Goal: Task Accomplishment & Management: Manage account settings

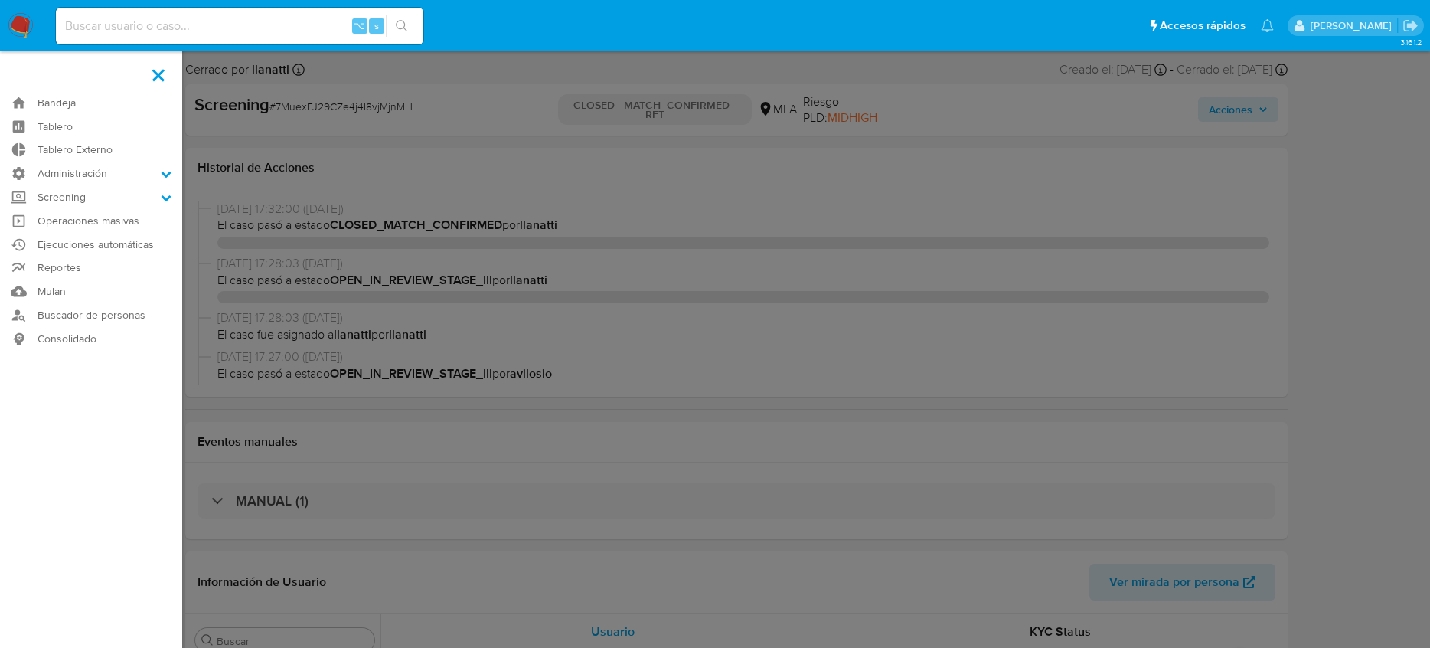
select select "10"
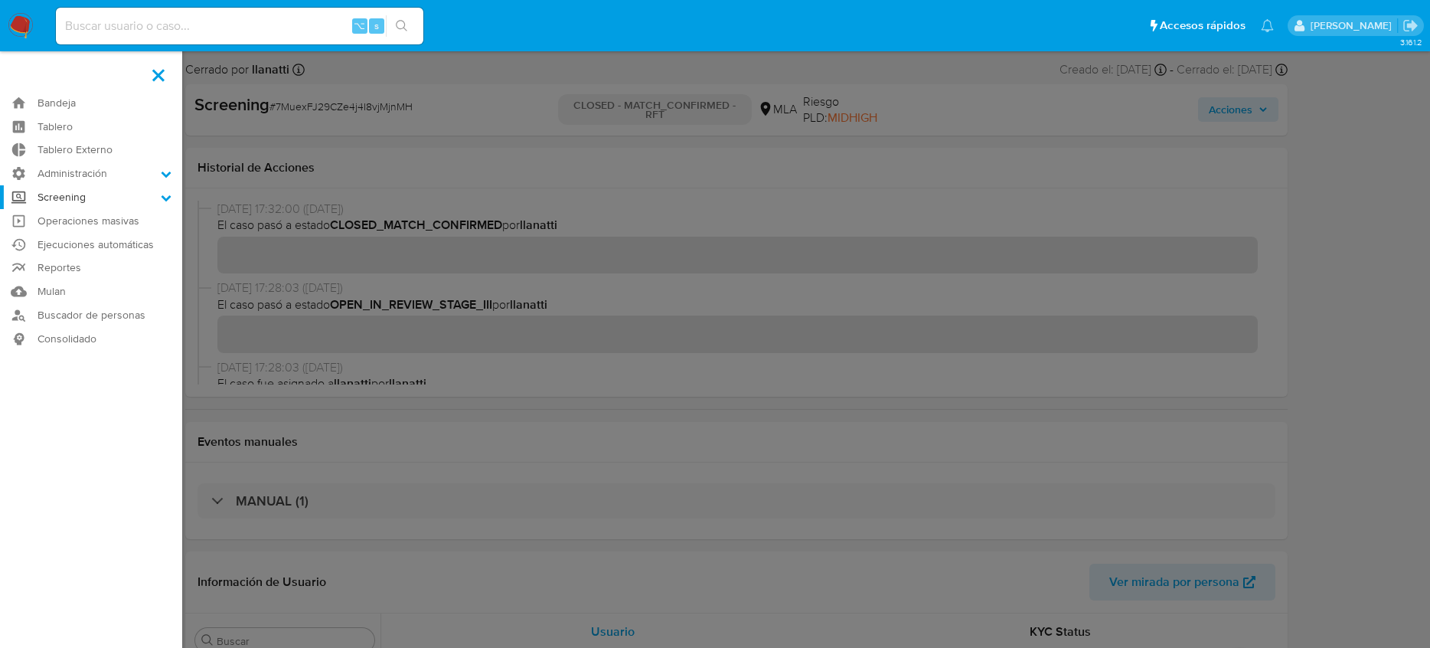
scroll to position [461, 0]
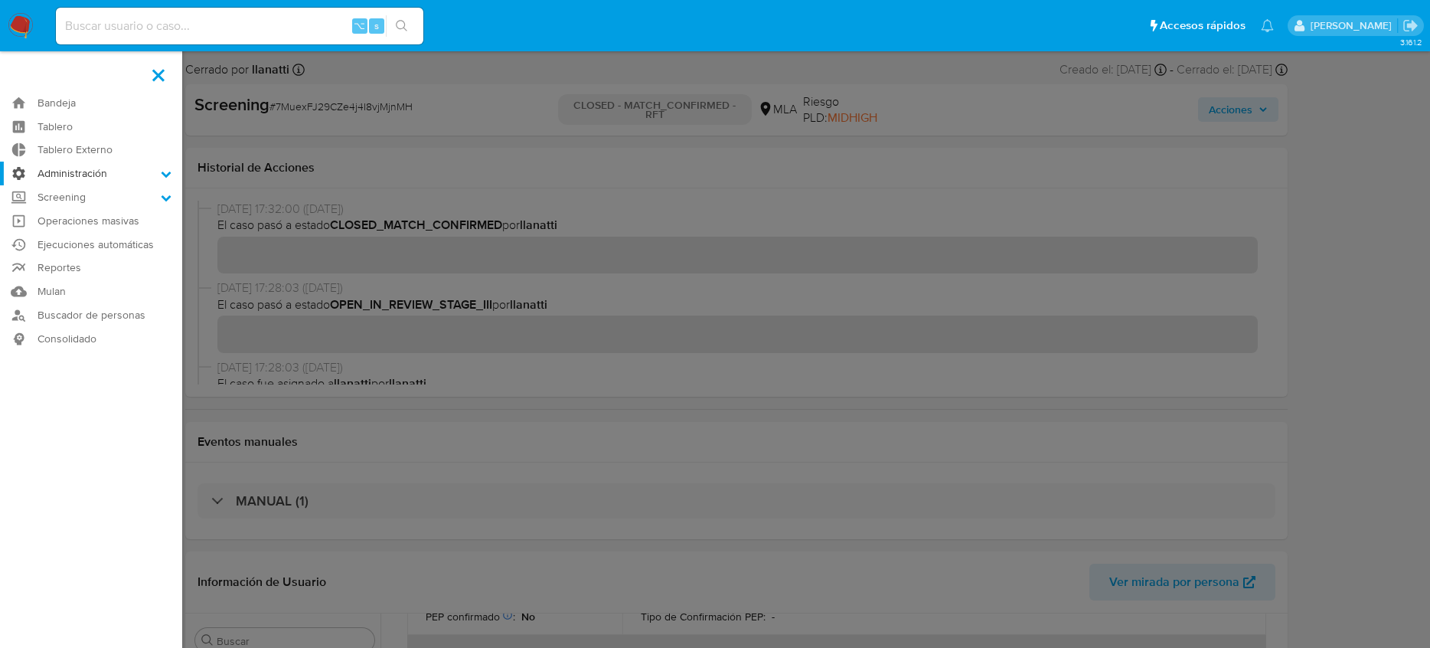
click at [159, 177] on label "Administración" at bounding box center [91, 174] width 182 height 24
click at [0, 0] on input "Administración" at bounding box center [0, 0] width 0 height 0
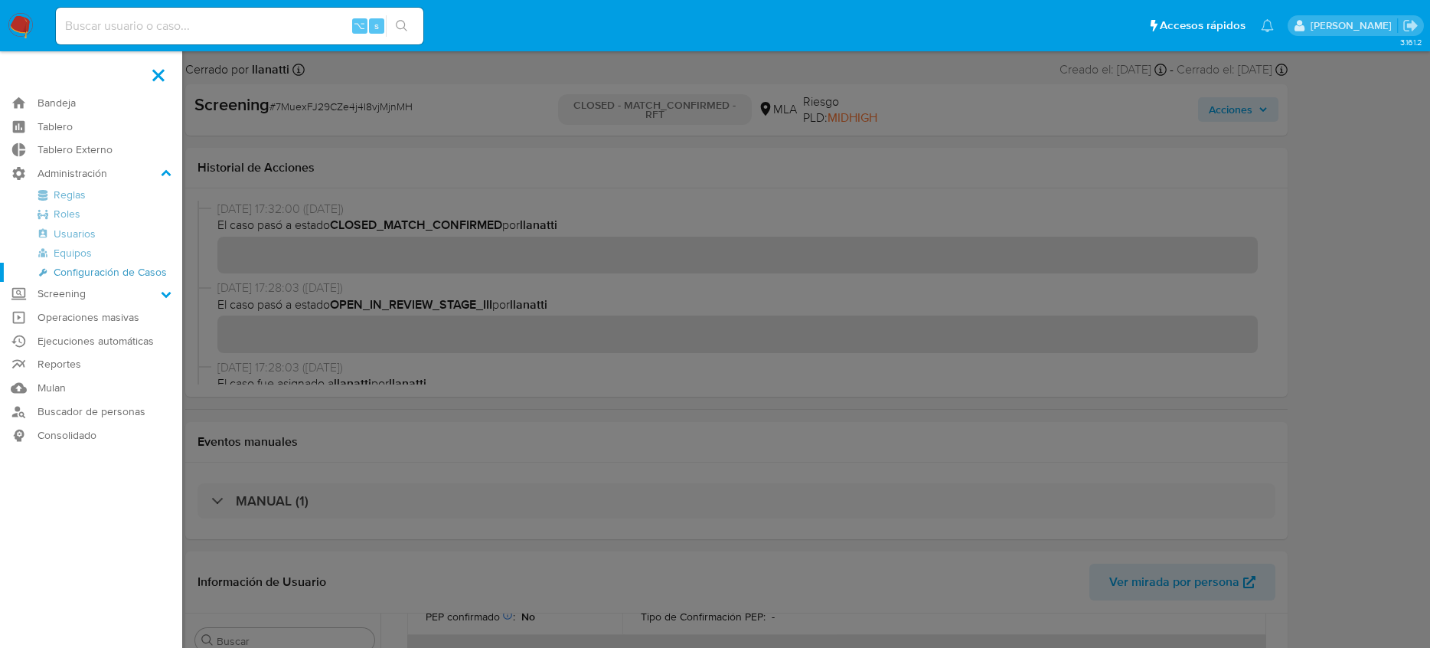
click at [123, 269] on link "Configuración de Casos" at bounding box center [91, 272] width 182 height 19
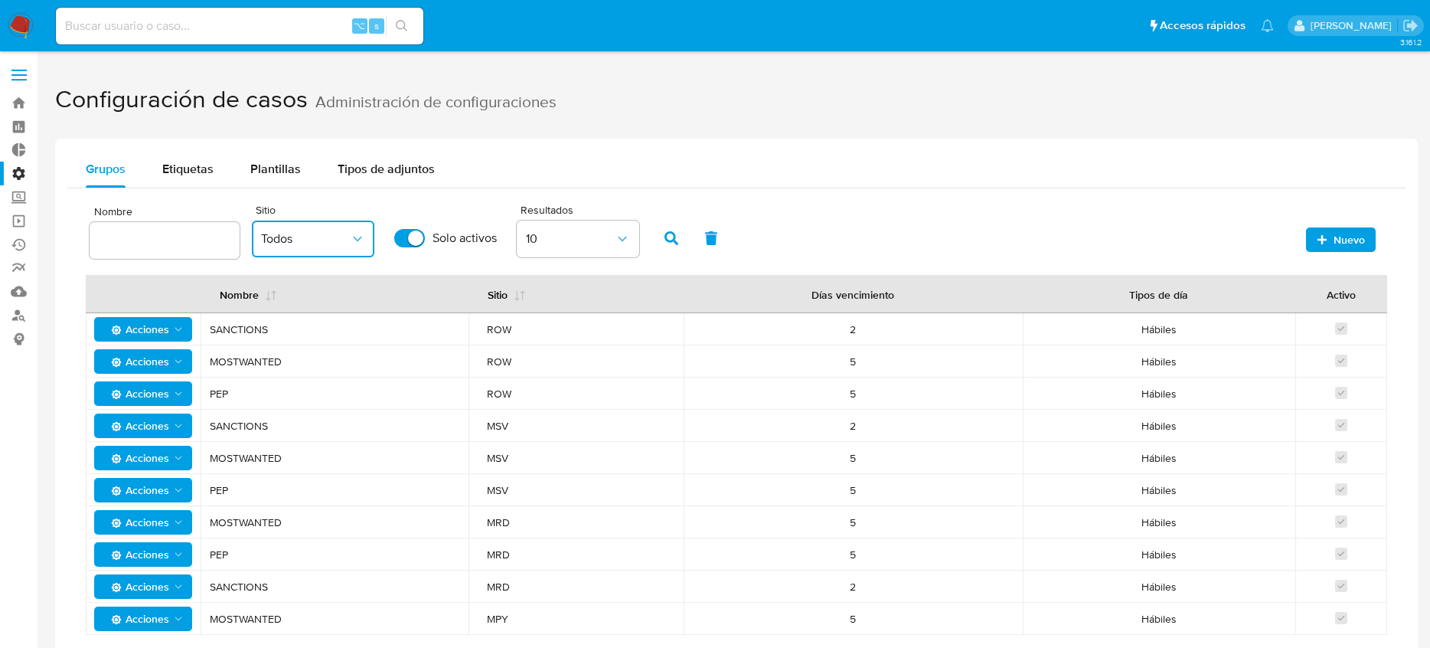
click at [295, 247] on button "Todos" at bounding box center [313, 238] width 122 height 37
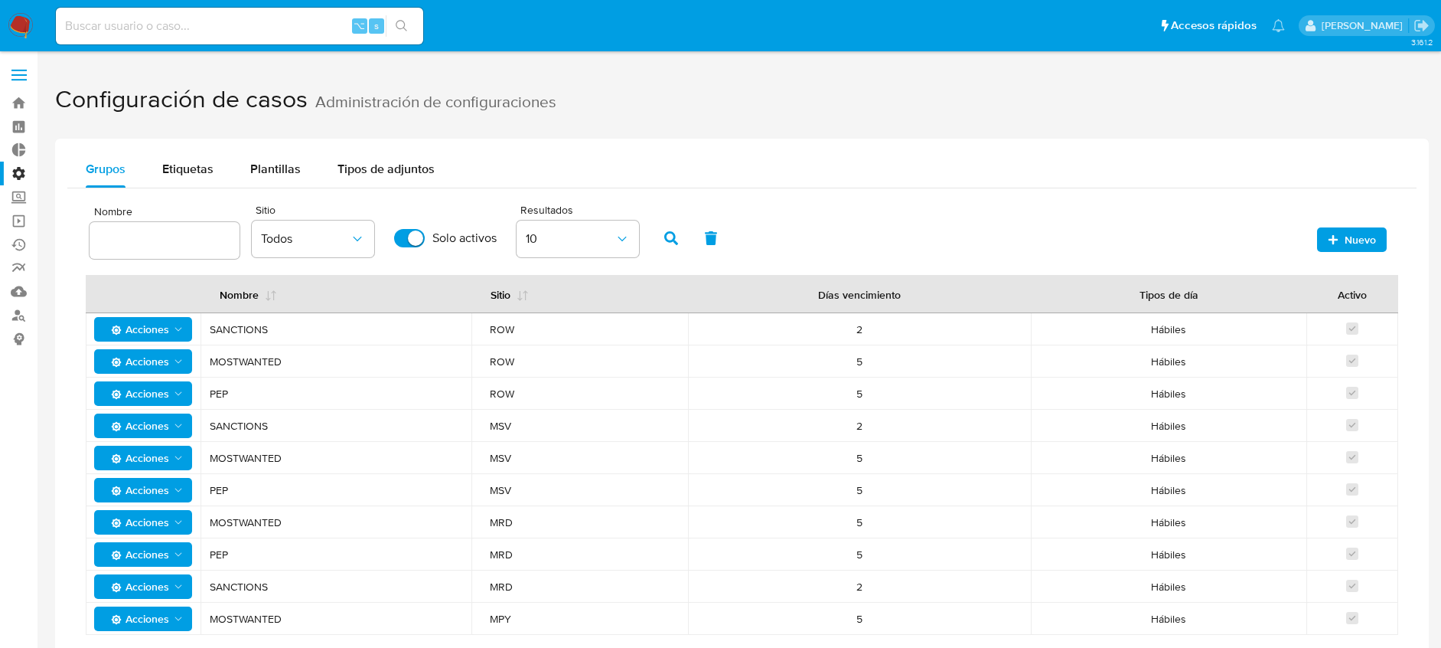
click at [604, 136] on div "Configuración de casos Administración de configuraciones Grupos Etiquetas Plant…" at bounding box center [742, 429] width 1374 height 713
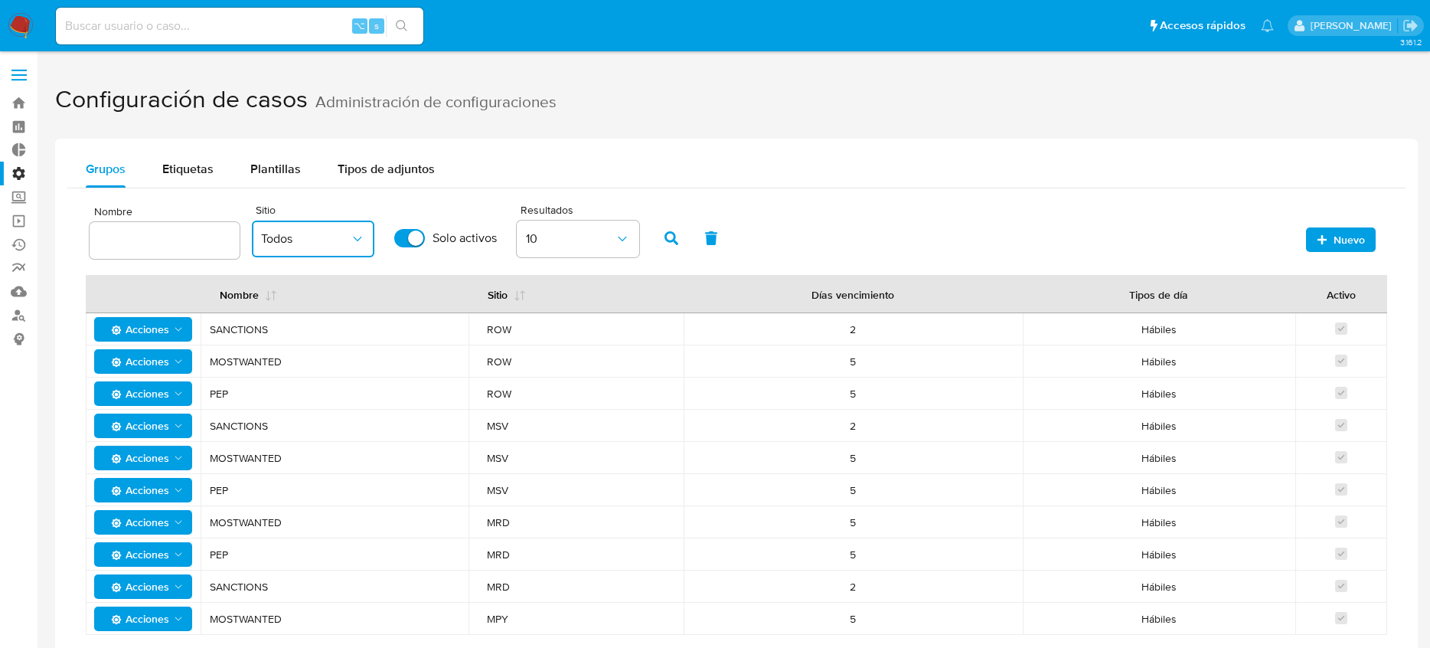
click at [318, 250] on button "Todos" at bounding box center [313, 238] width 122 height 37
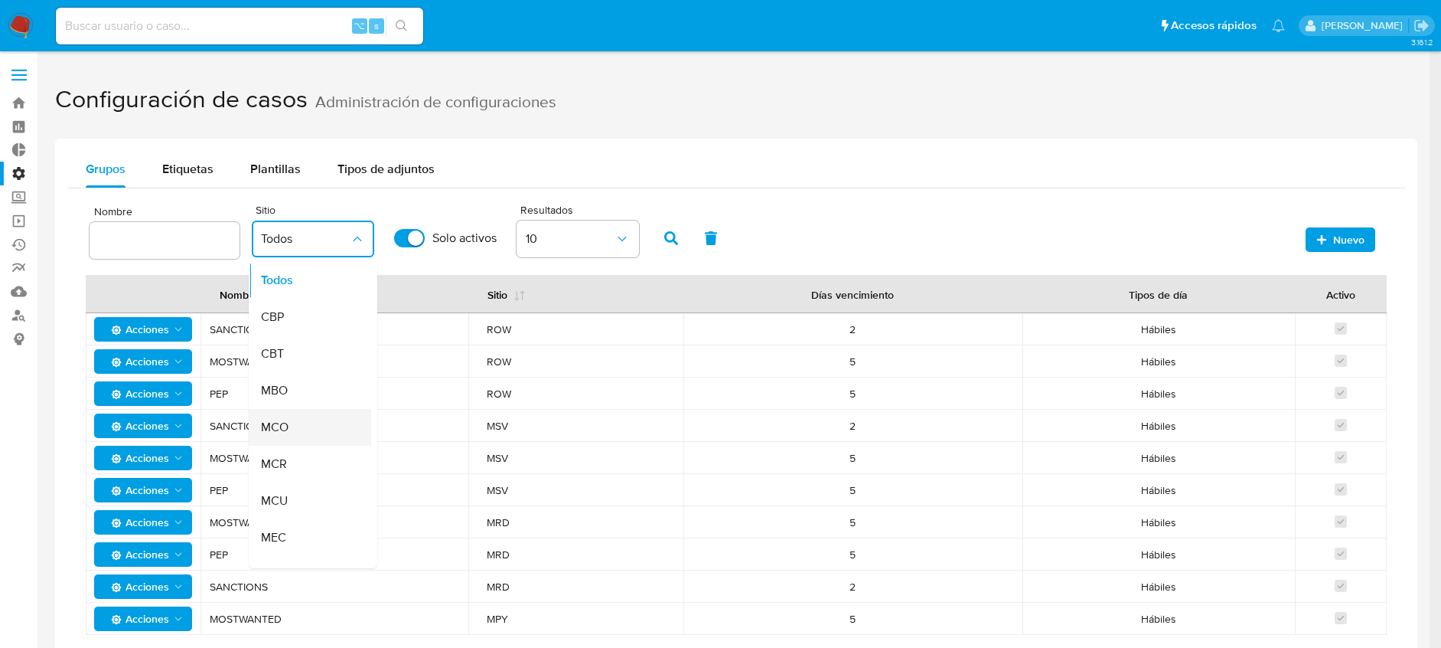
click at [294, 433] on div "MCO" at bounding box center [305, 427] width 89 height 37
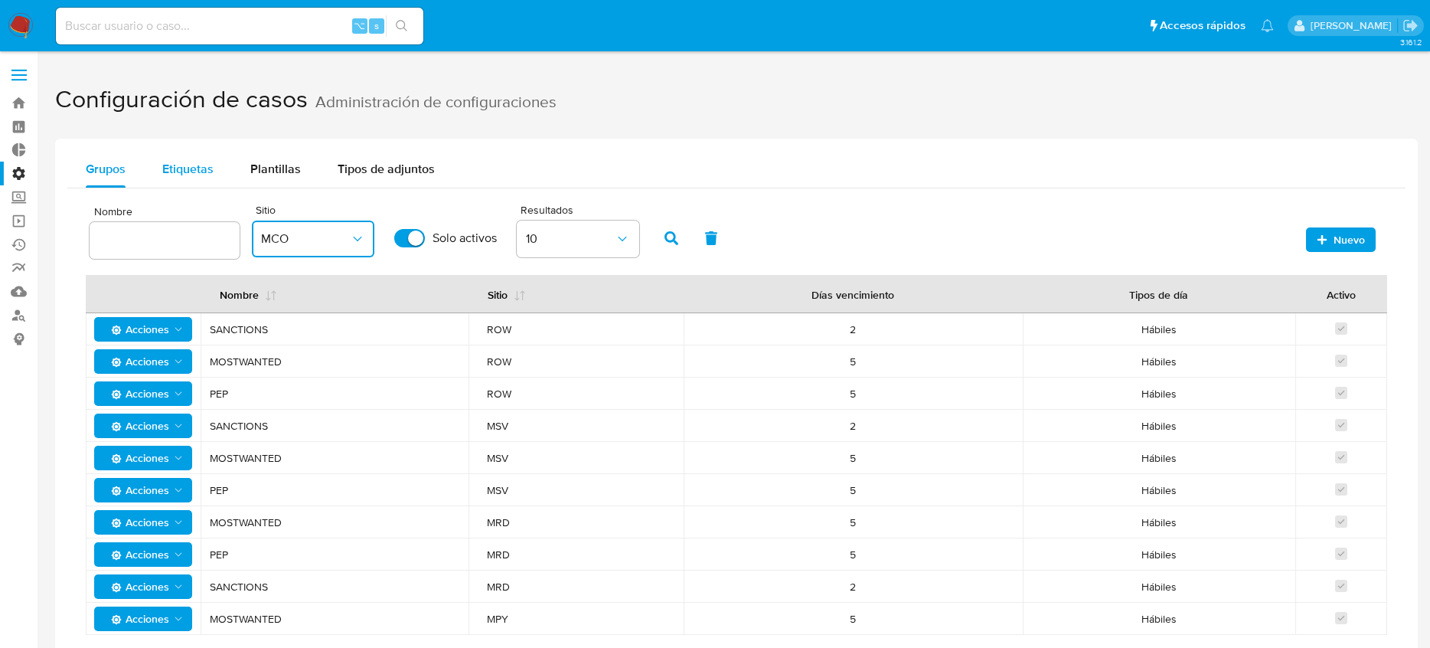
click at [213, 171] on button "Etiquetas" at bounding box center [188, 169] width 88 height 37
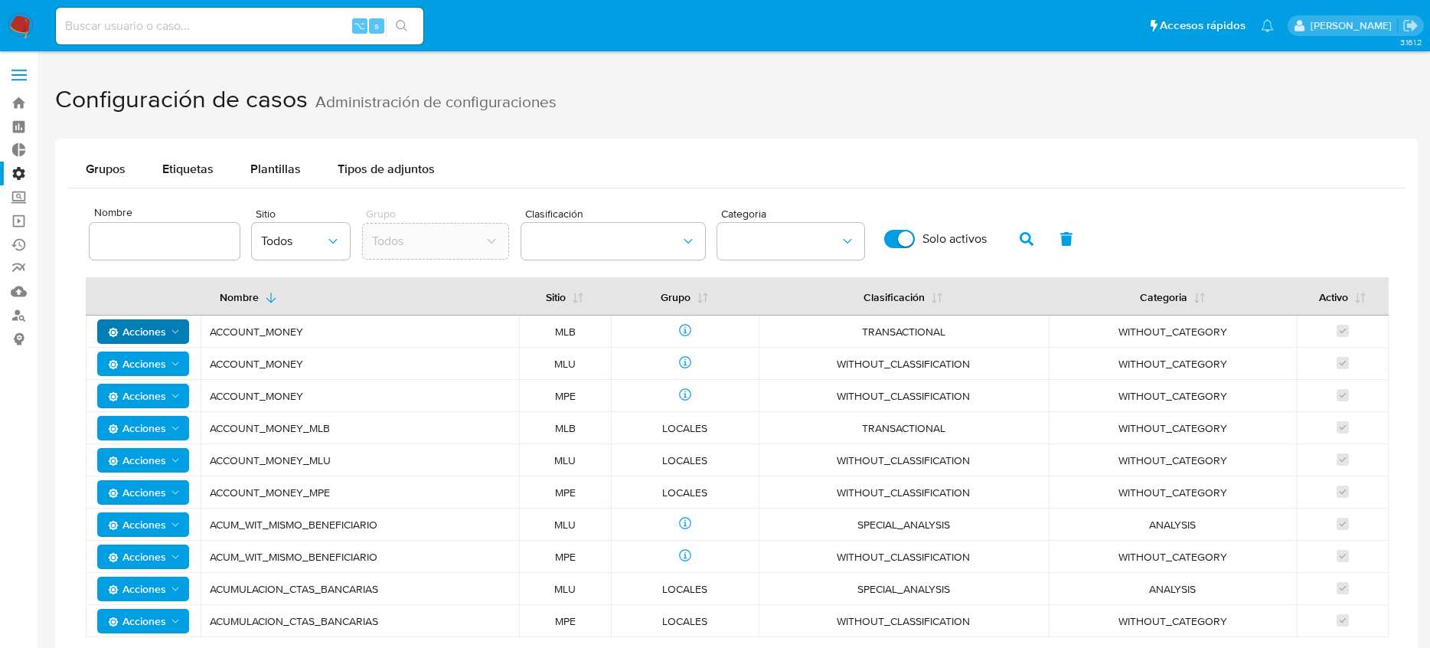
click at [171, 321] on span "Acciones" at bounding box center [144, 331] width 73 height 21
click at [569, 151] on div "Grupos Etiquetas Plantillas Tipos de adjuntos" at bounding box center [736, 169] width 1338 height 37
click at [313, 246] on span "Todos" at bounding box center [293, 240] width 64 height 15
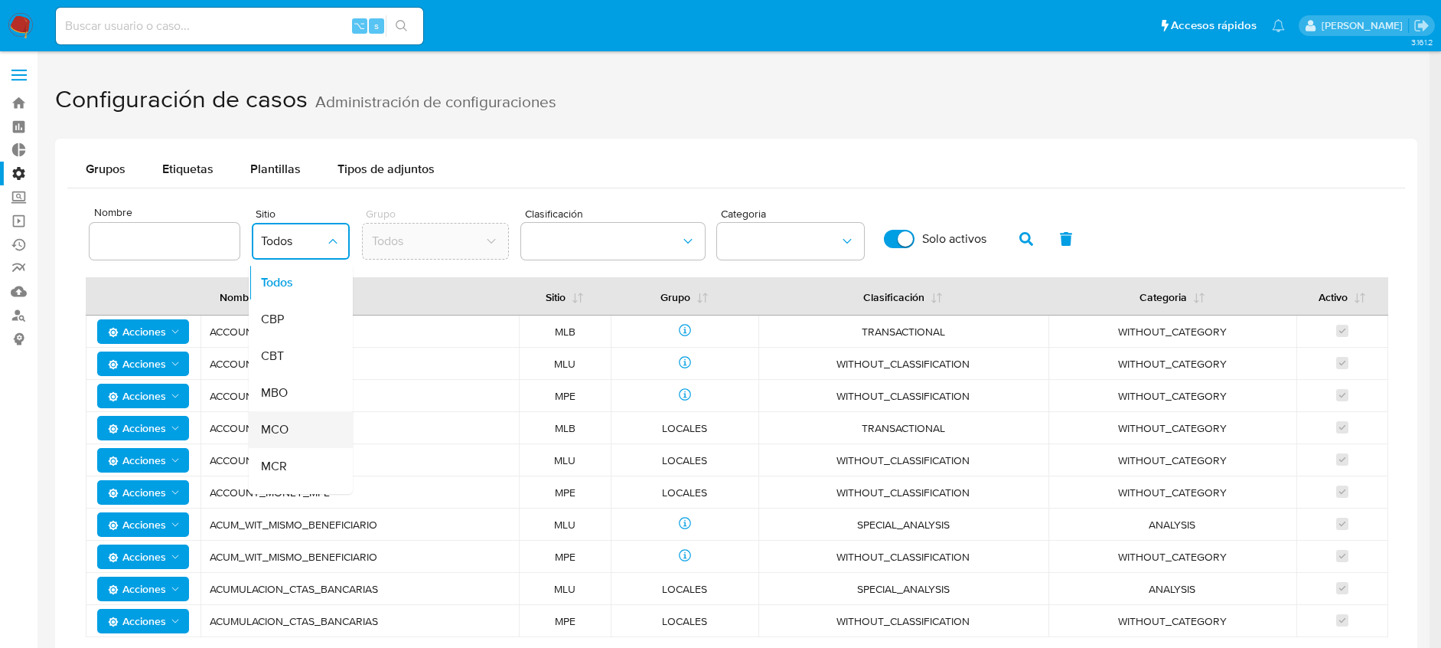
click at [285, 429] on span "MCO" at bounding box center [275, 429] width 28 height 15
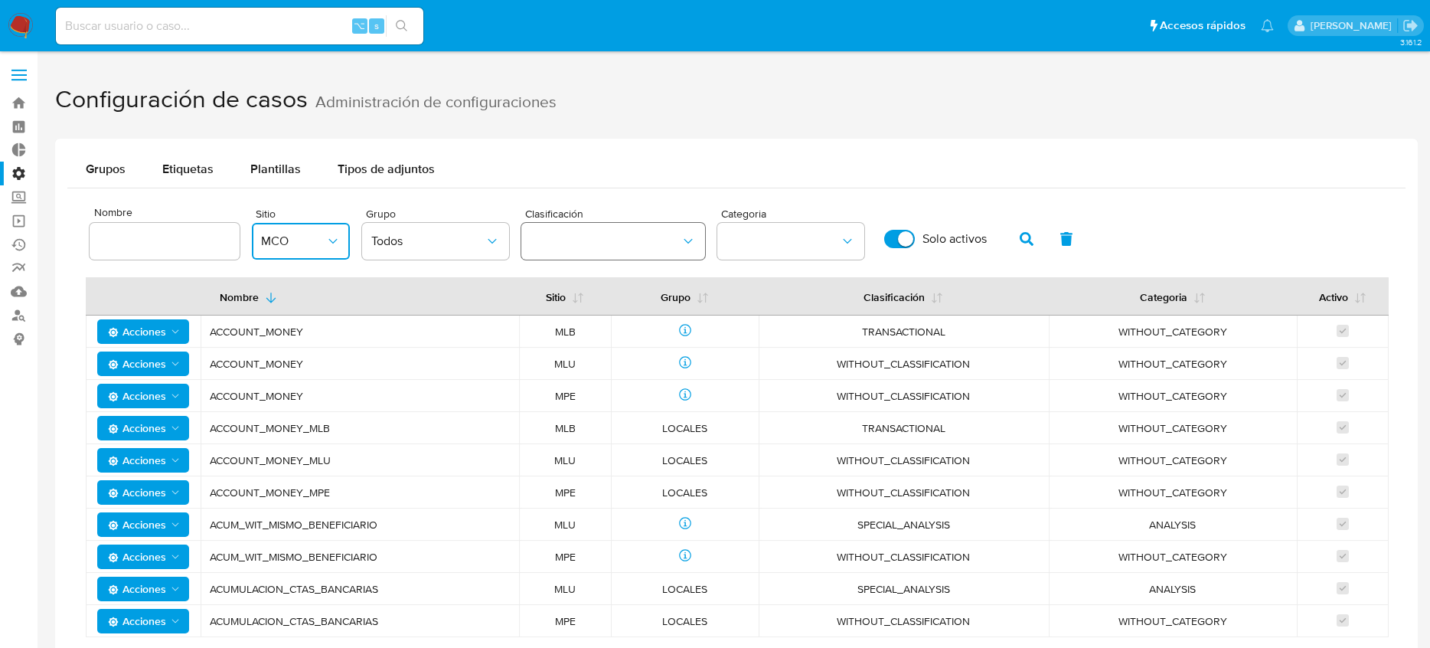
click at [626, 245] on button "classification" at bounding box center [613, 241] width 184 height 37
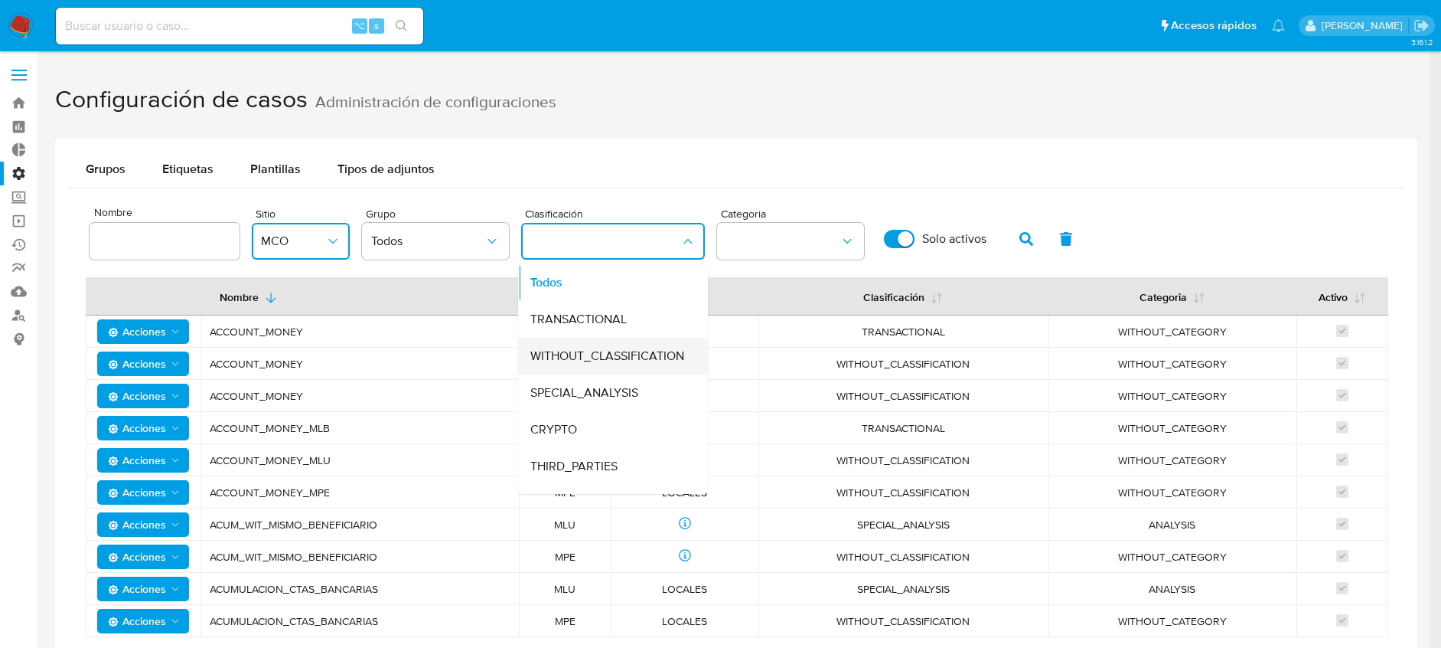
scroll to position [64, 0]
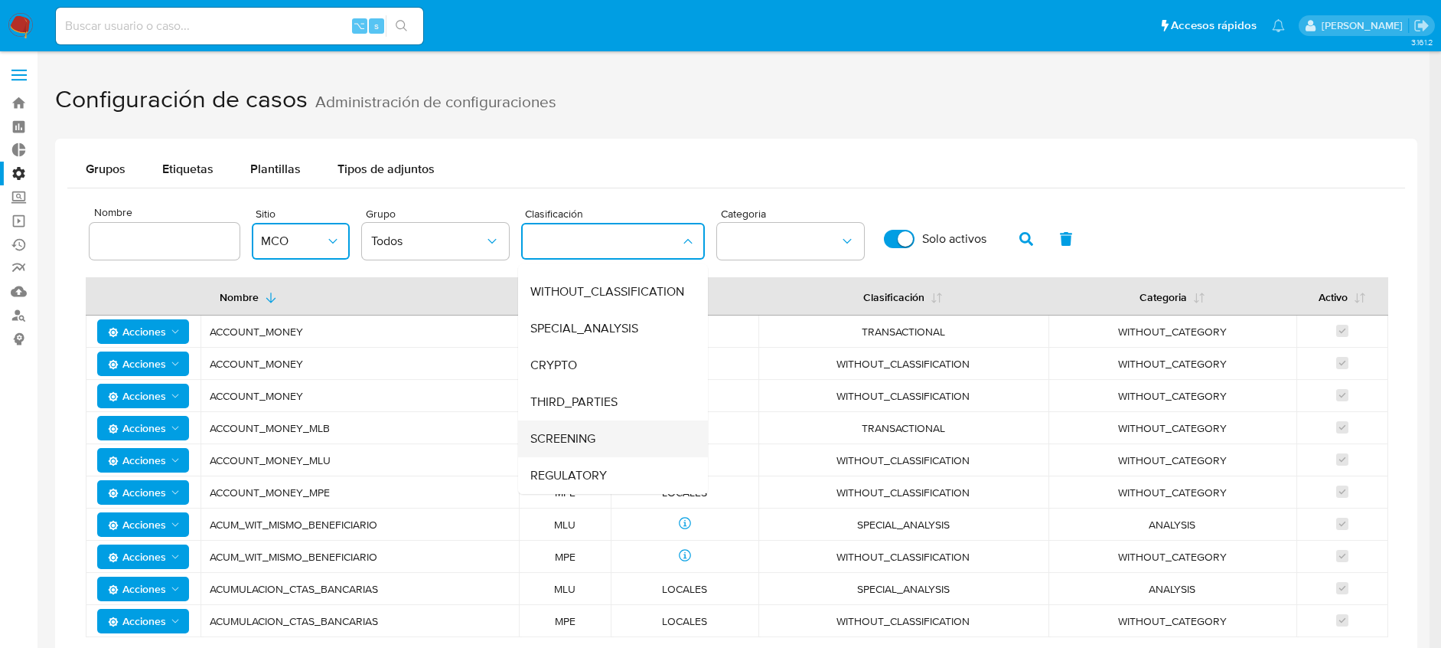
click at [608, 450] on div "SCREENING" at bounding box center [608, 438] width 156 height 37
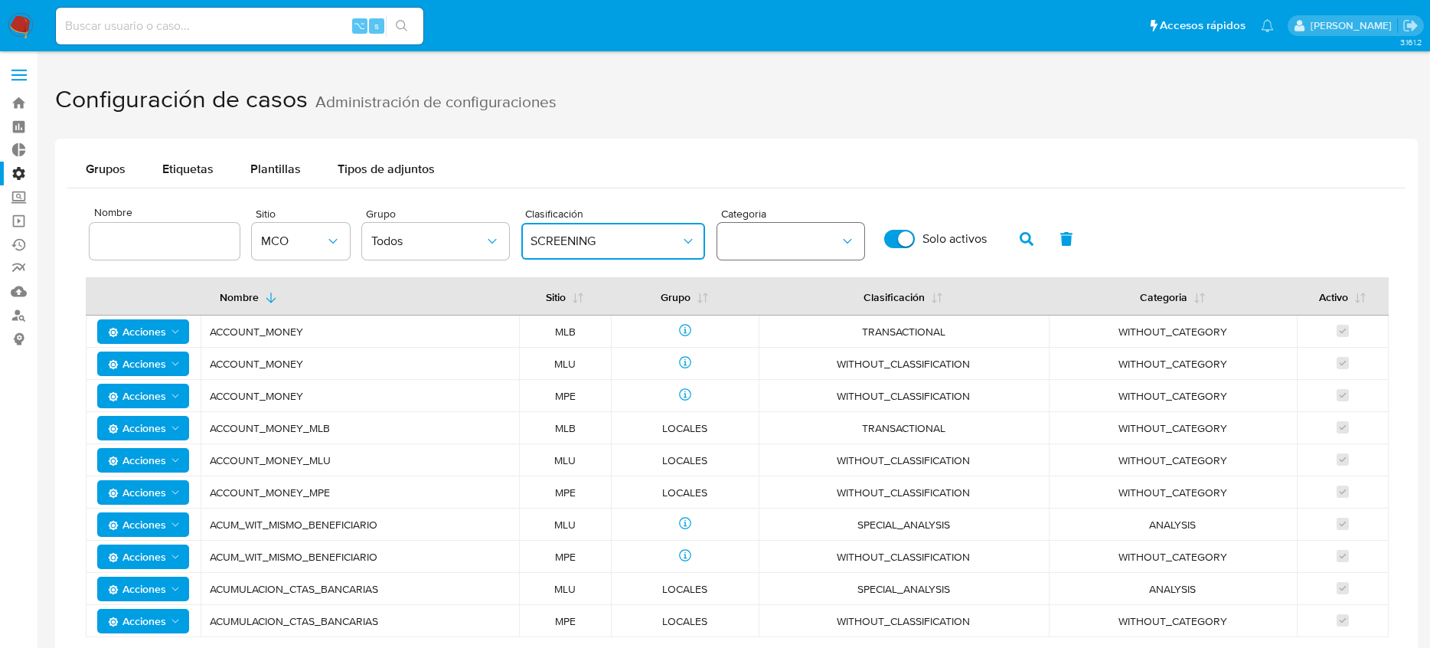
click at [844, 227] on button "category" at bounding box center [790, 241] width 147 height 37
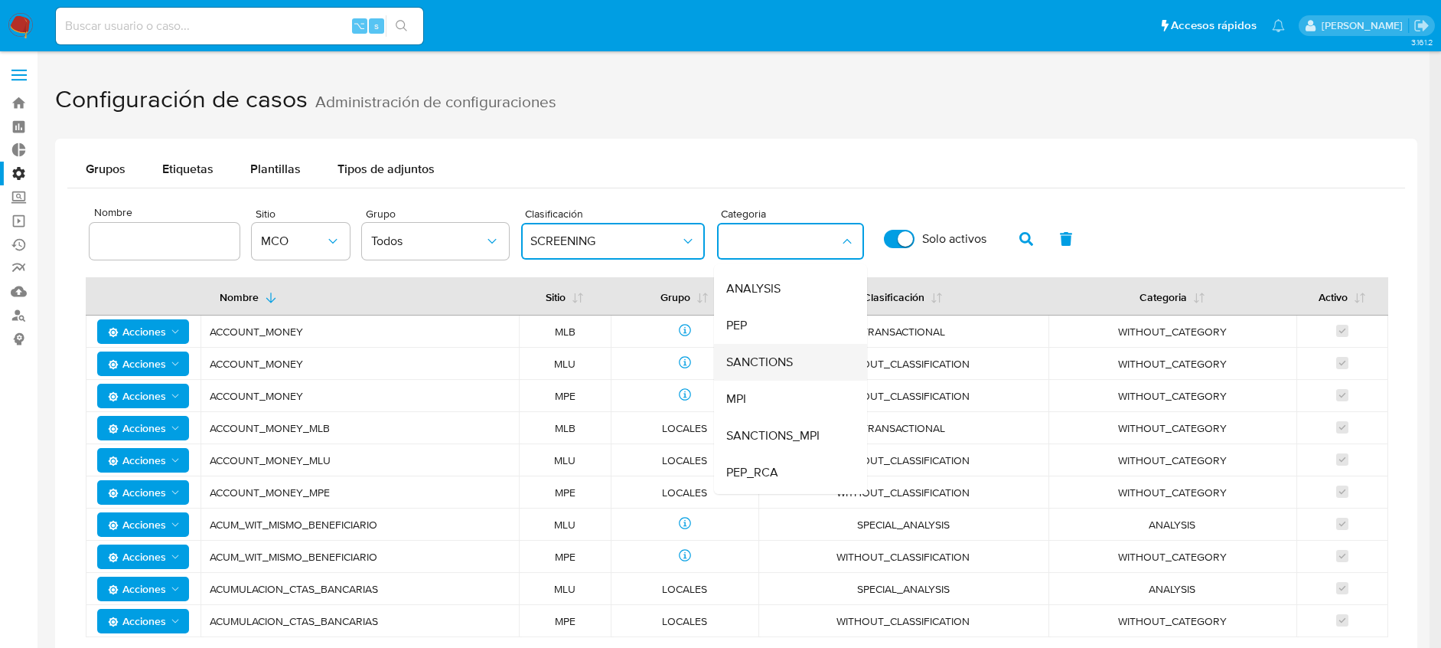
scroll to position [101, 0]
click at [785, 477] on span "MOSTWANTED" at bounding box center [767, 475] width 82 height 15
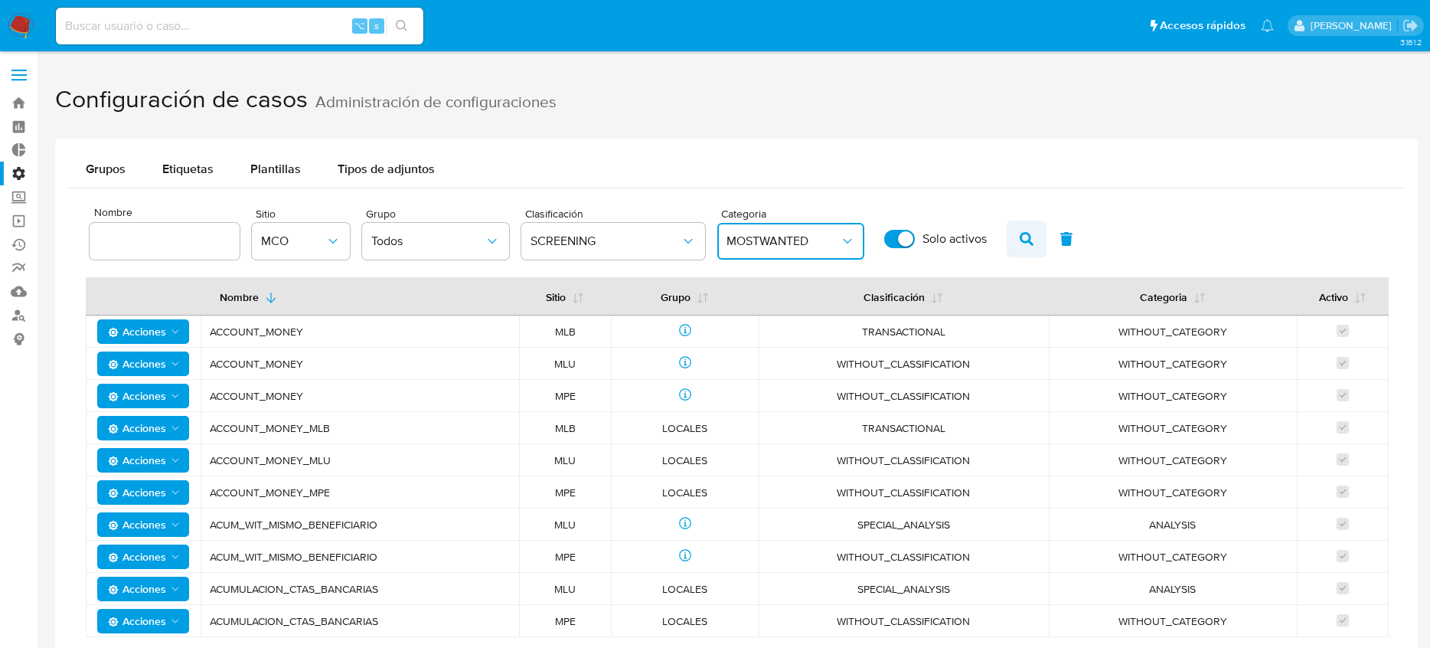
click at [1020, 252] on button "button" at bounding box center [1027, 238] width 40 height 37
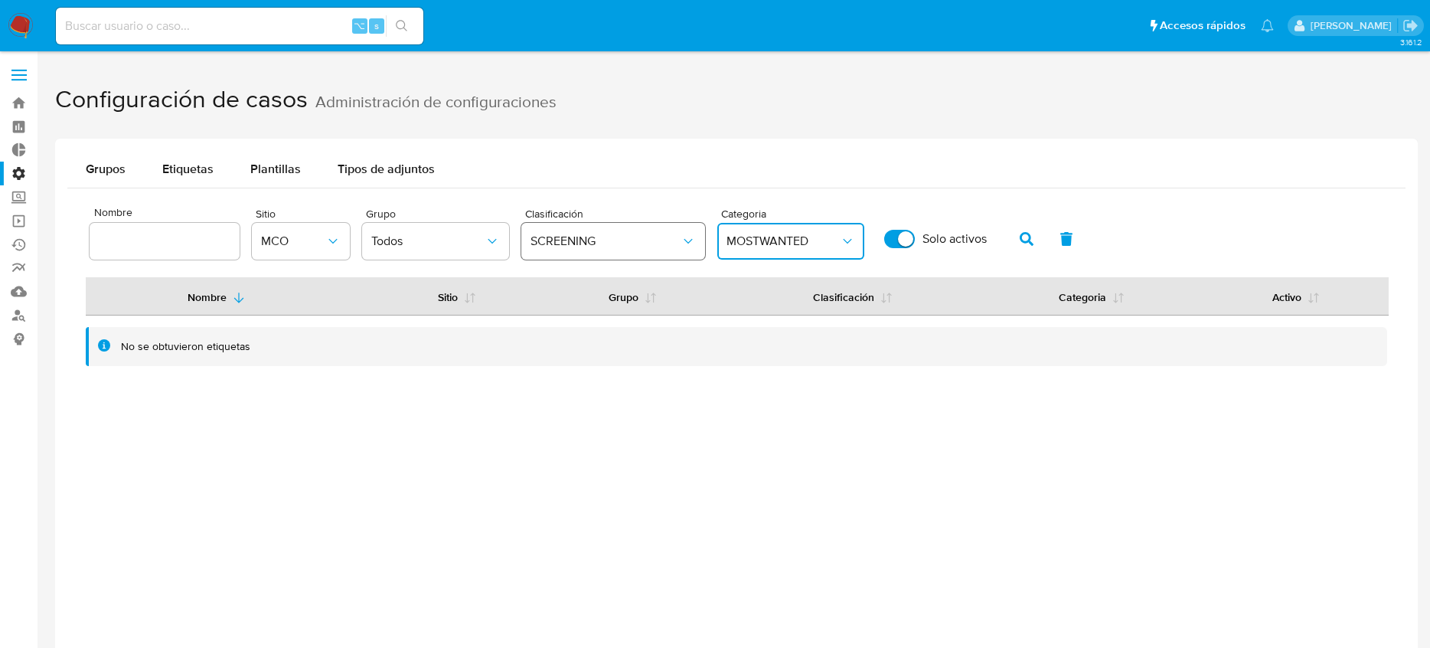
click at [579, 230] on button "SCREENING" at bounding box center [613, 241] width 184 height 37
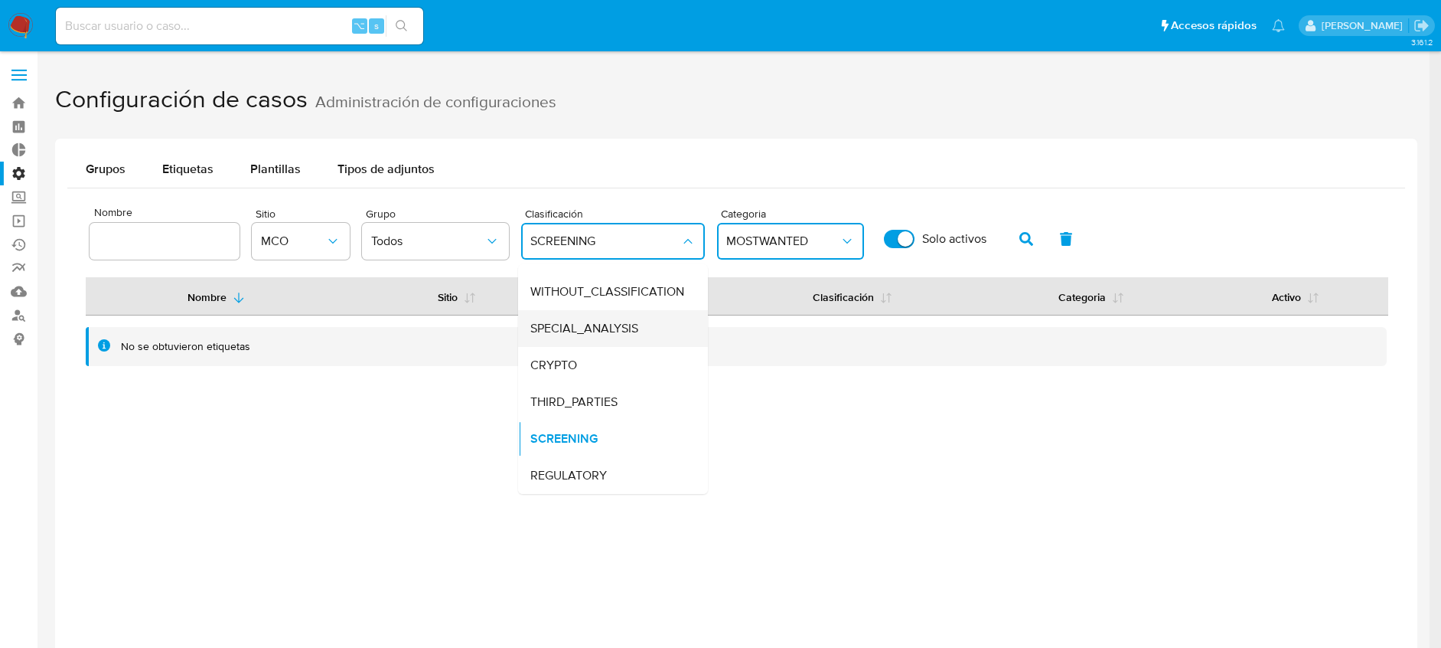
scroll to position [0, 0]
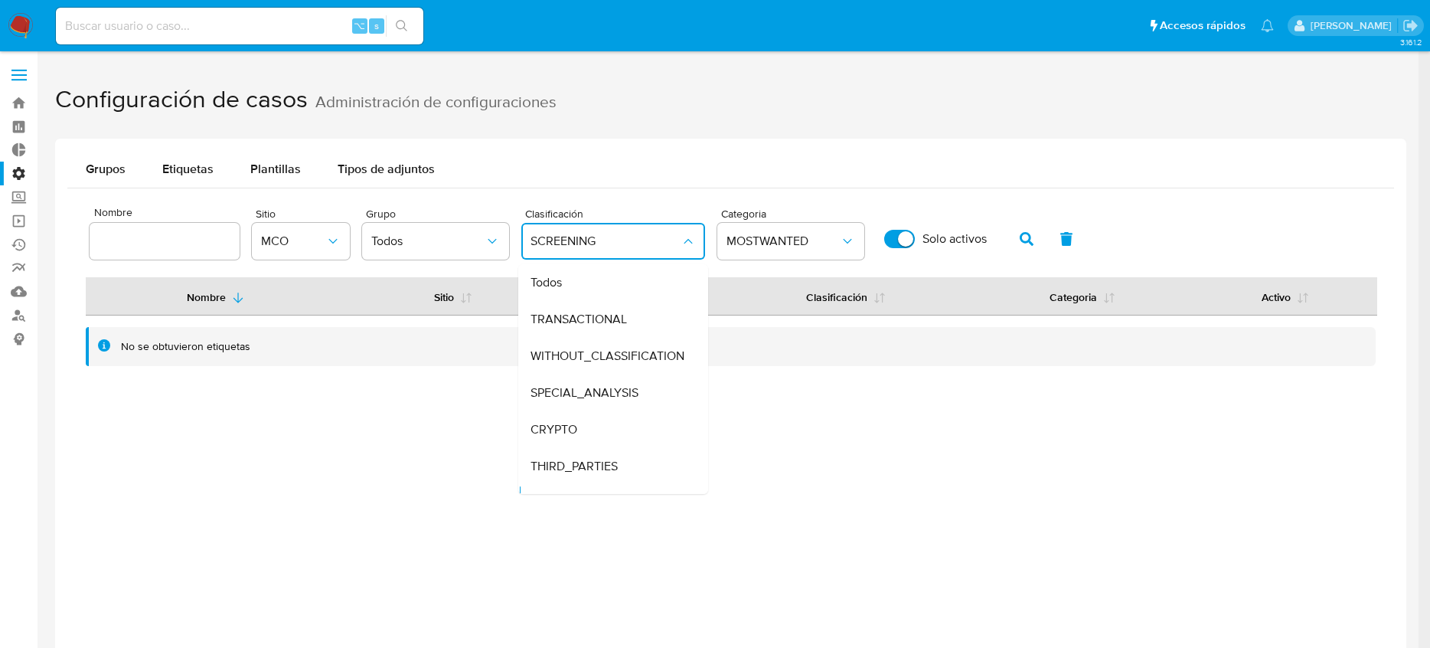
click at [785, 372] on div "Nombre Sitio MCO Grupo Todos Clasificación SCREENING Todos TRANSACTIONAL WITHOU…" at bounding box center [730, 283] width 1327 height 190
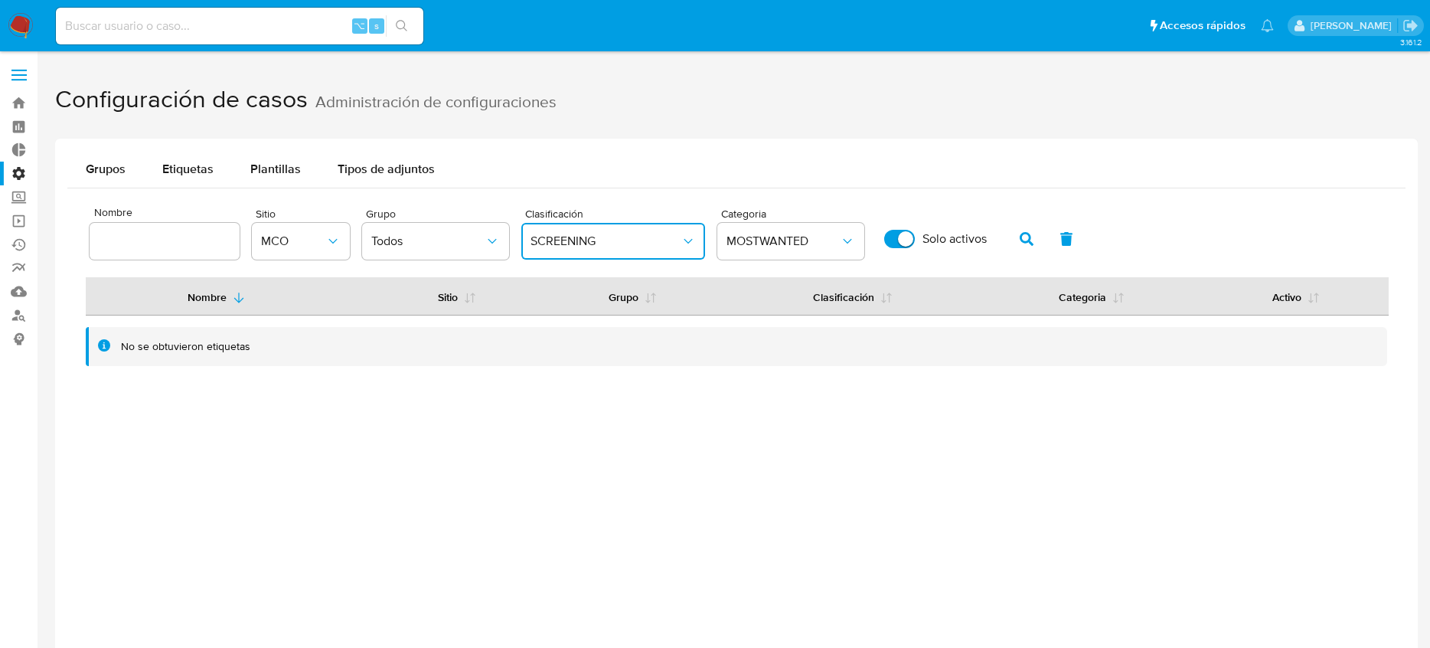
click at [620, 241] on span "SCREENING" at bounding box center [605, 240] width 150 height 15
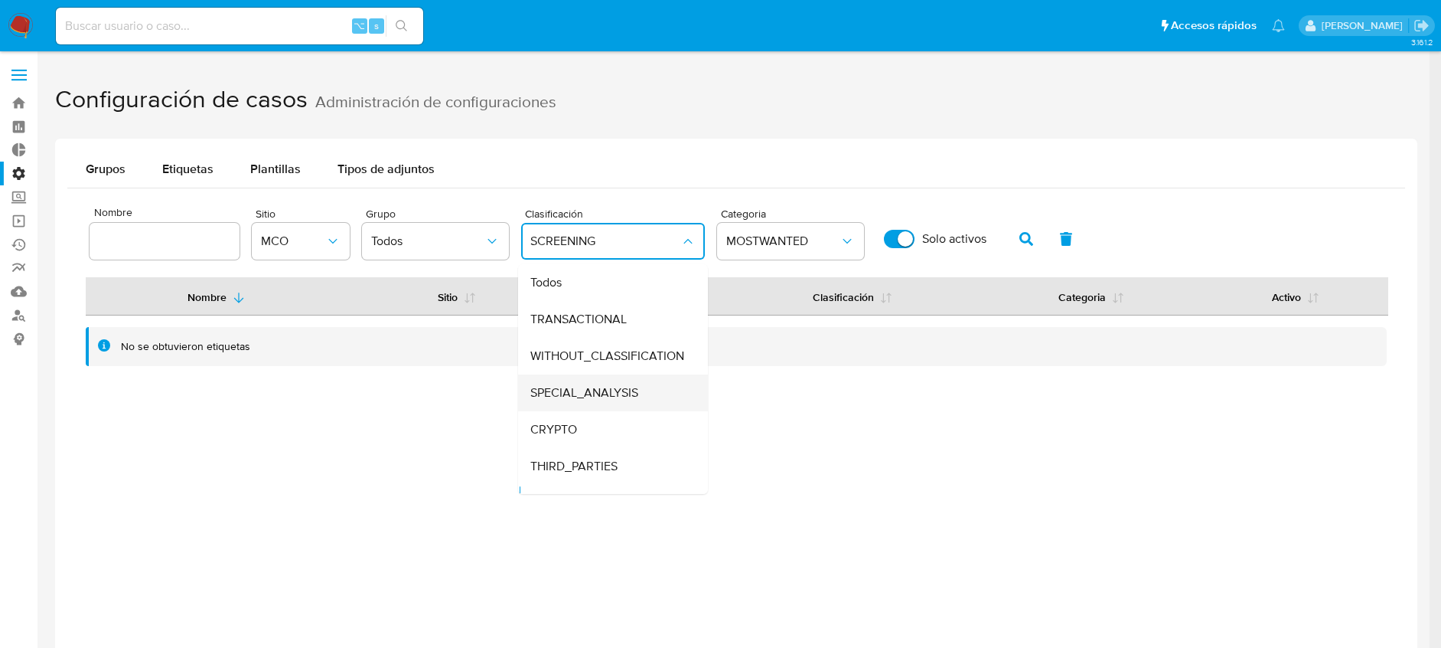
scroll to position [28, 0]
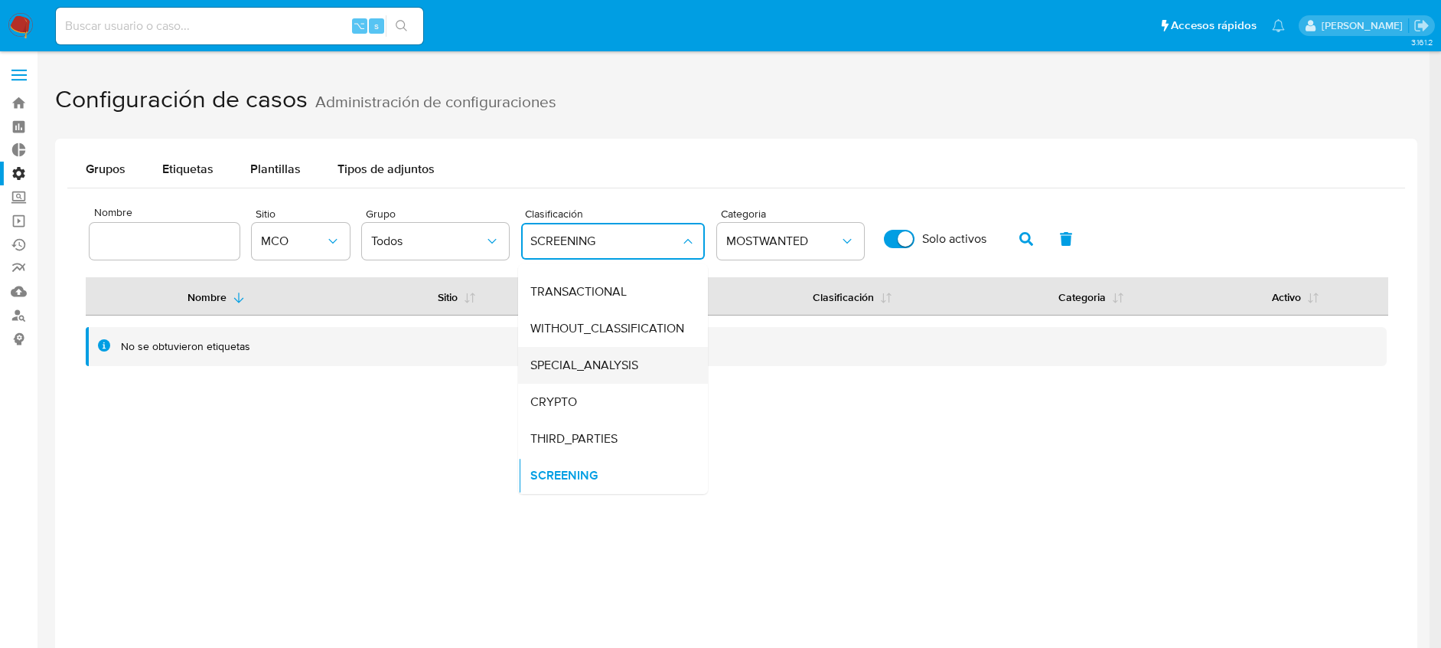
click at [603, 357] on span "SPECIAL_ANALYSIS" at bounding box center [584, 364] width 108 height 15
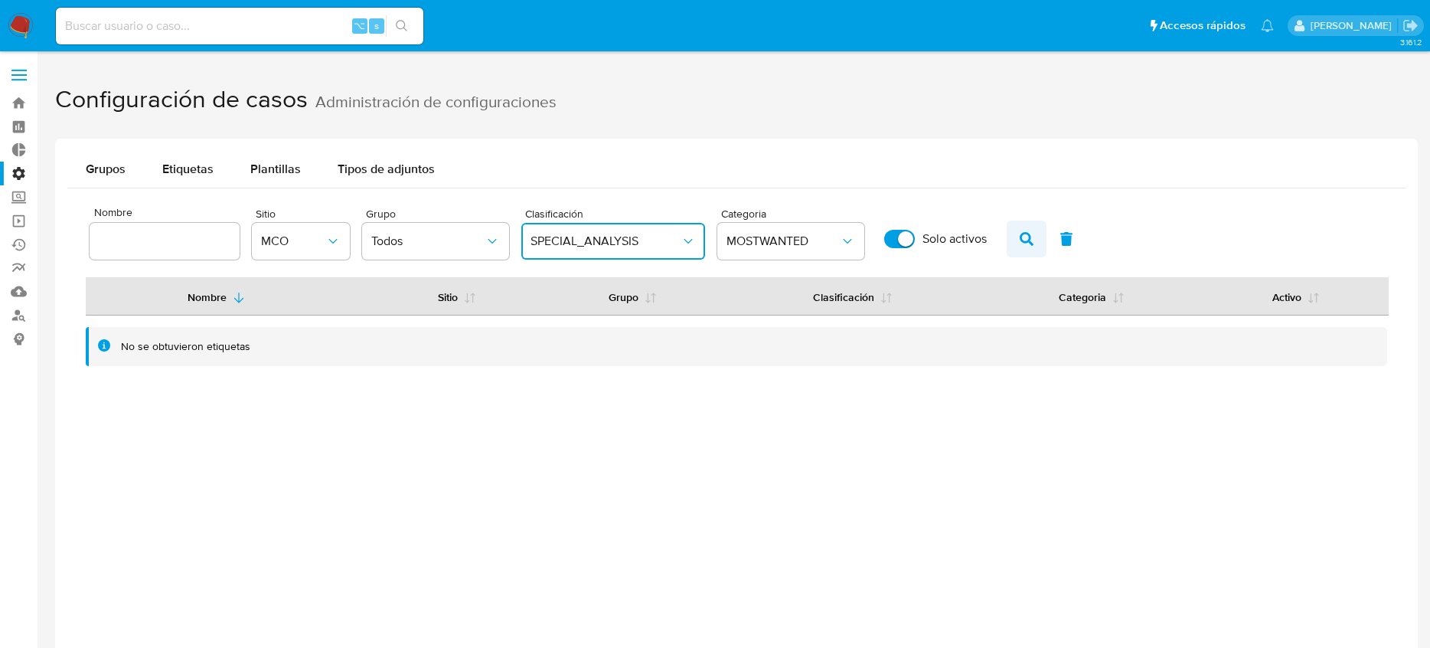
click at [1031, 240] on icon "button" at bounding box center [1027, 239] width 14 height 14
click at [639, 246] on span "SPECIAL_ANALYSIS" at bounding box center [605, 240] width 150 height 15
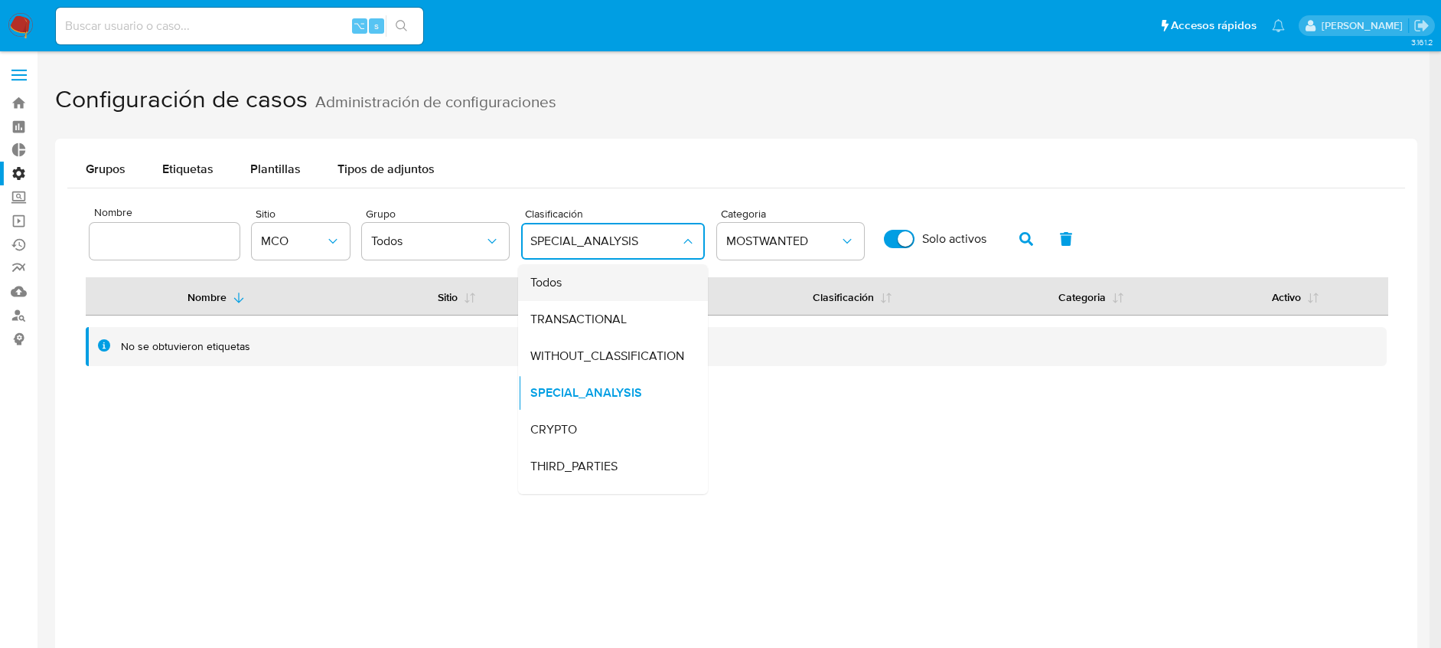
click at [595, 285] on div "Todos" at bounding box center [608, 282] width 156 height 37
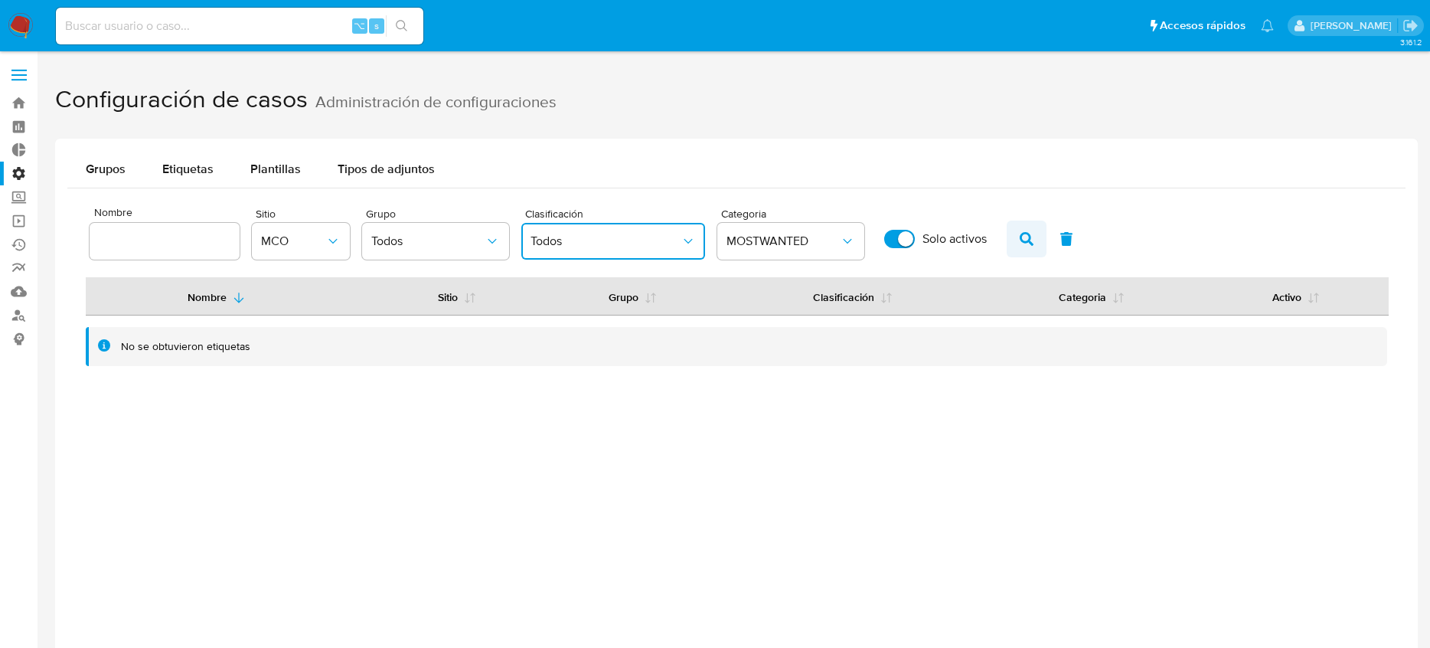
click at [1020, 243] on icon "button" at bounding box center [1027, 239] width 14 height 14
click at [491, 231] on button "Todos" at bounding box center [435, 241] width 147 height 37
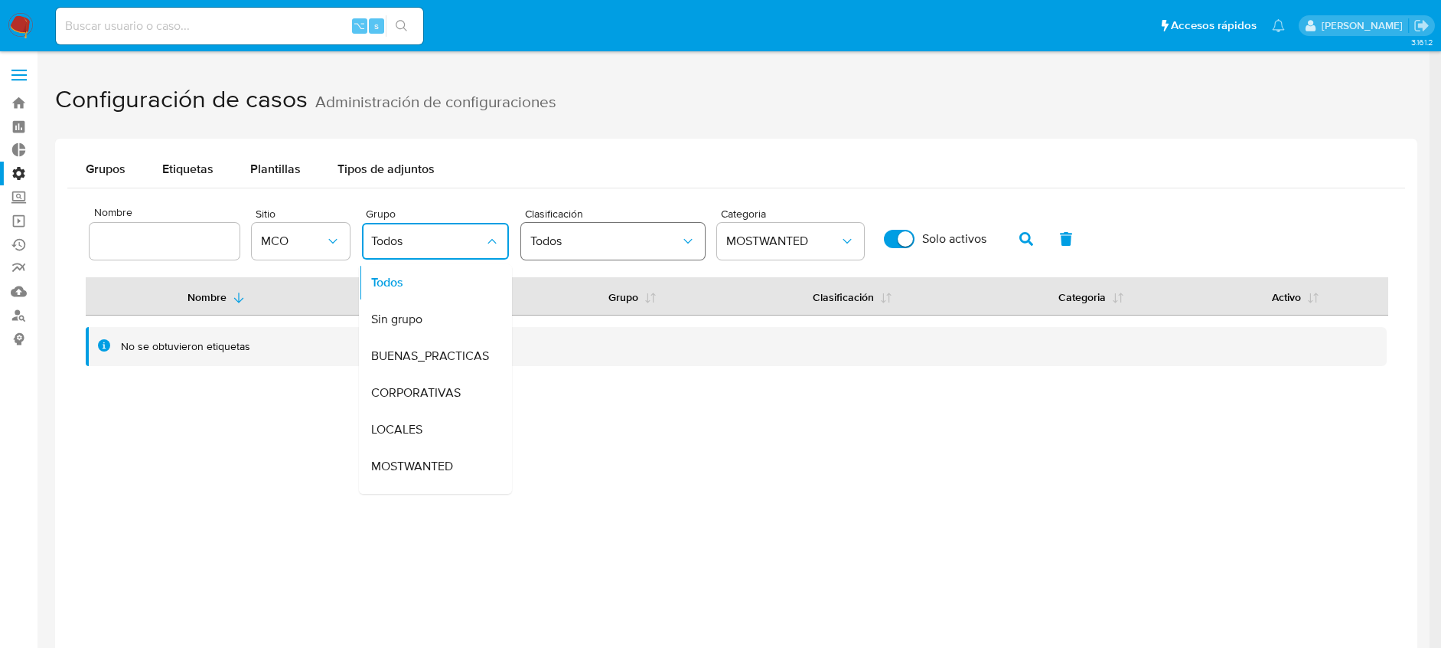
click at [610, 250] on button "Todos" at bounding box center [613, 241] width 184 height 37
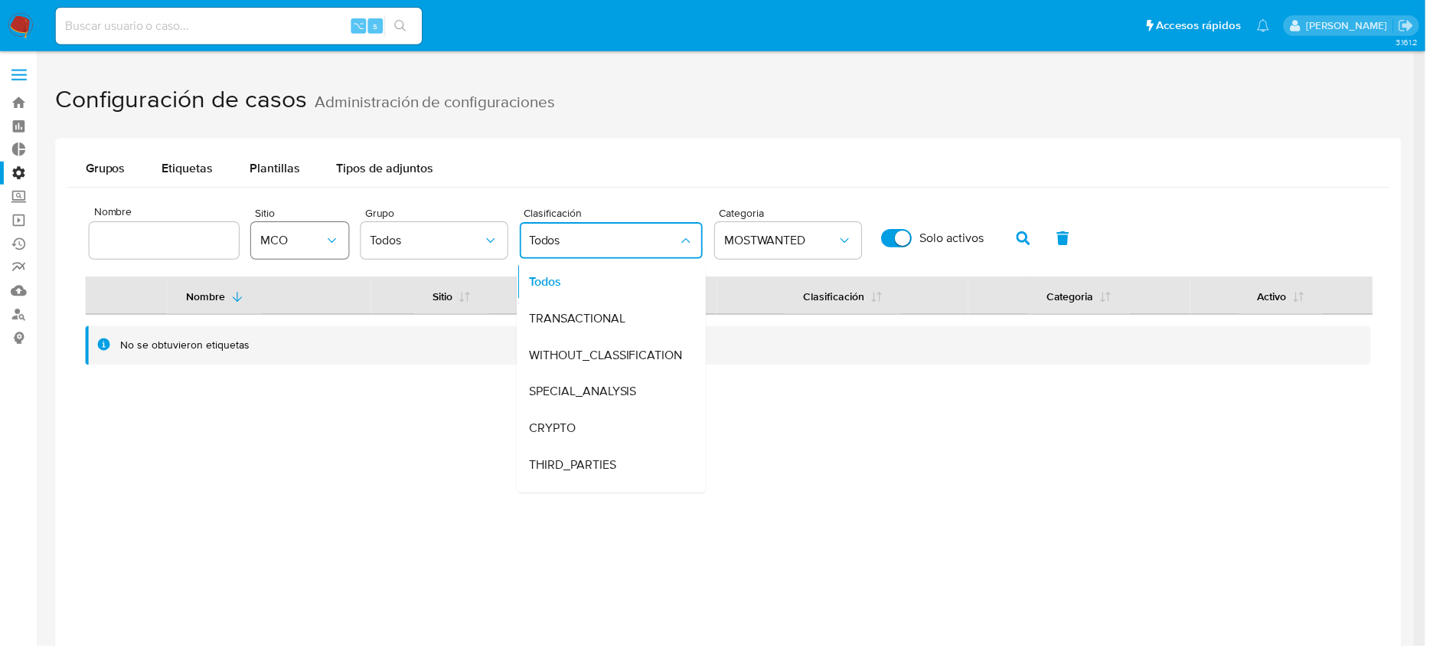
click at [287, 243] on span "MCO" at bounding box center [293, 240] width 64 height 15
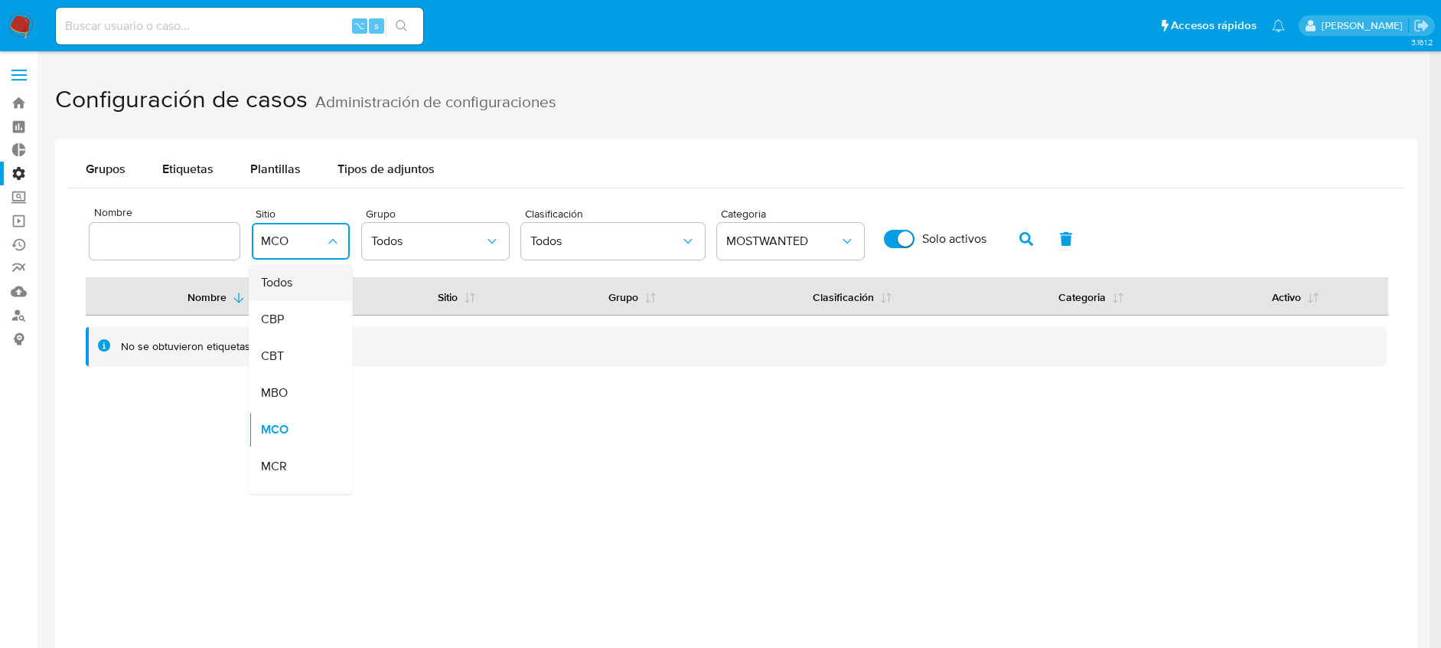
click at [288, 277] on span "Todos" at bounding box center [276, 282] width 31 height 15
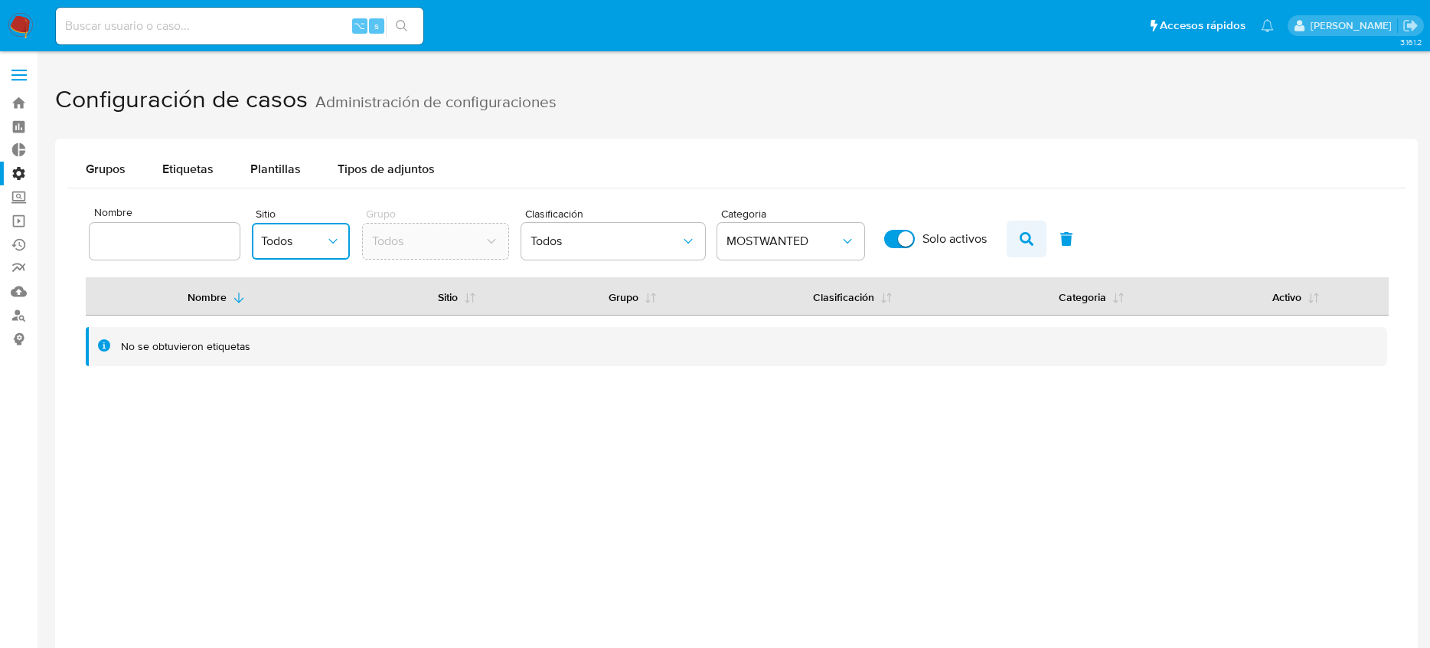
click at [1023, 232] on icon "button" at bounding box center [1027, 239] width 14 height 14
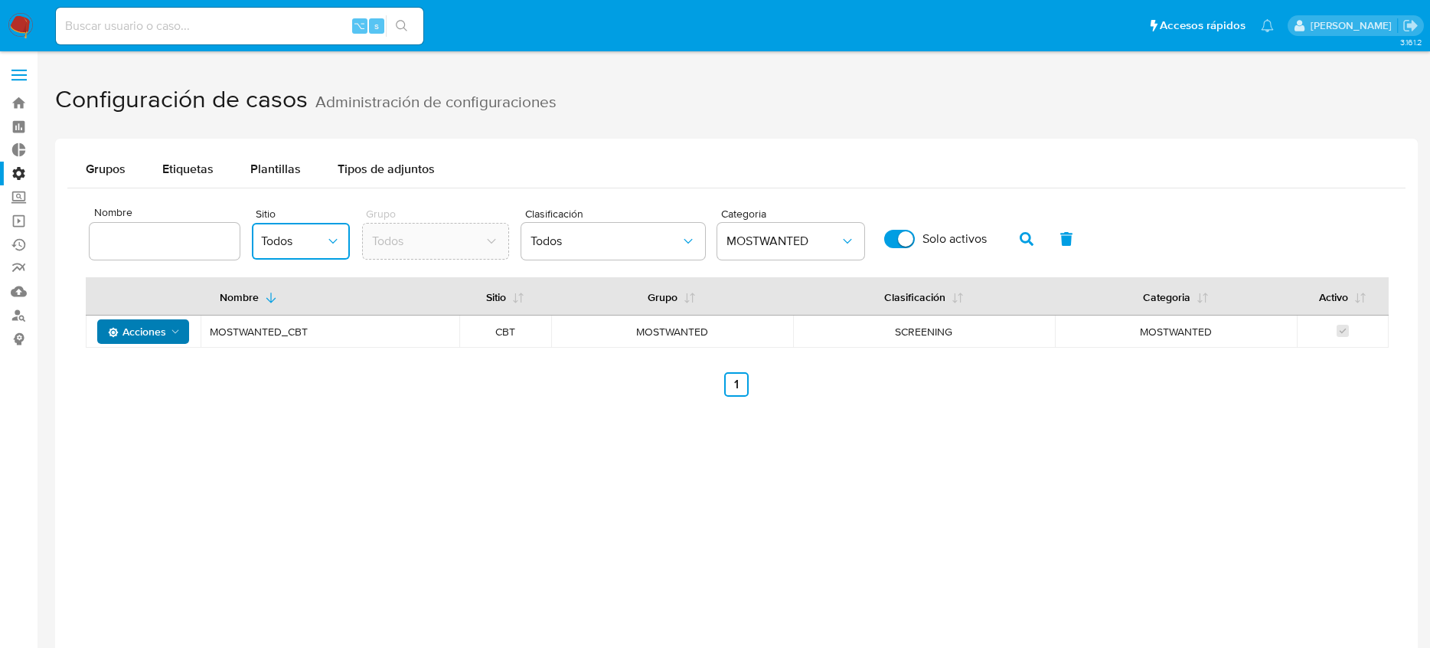
click at [169, 335] on icon "Acciones" at bounding box center [175, 331] width 12 height 12
click at [376, 411] on div "Grupos Etiquetas Plantillas Tipos de adjuntos Nombre Sitio Todos Grupo Todos Cl…" at bounding box center [736, 280] width 1363 height 282
click at [109, 167] on span "Grupos" at bounding box center [106, 169] width 40 height 18
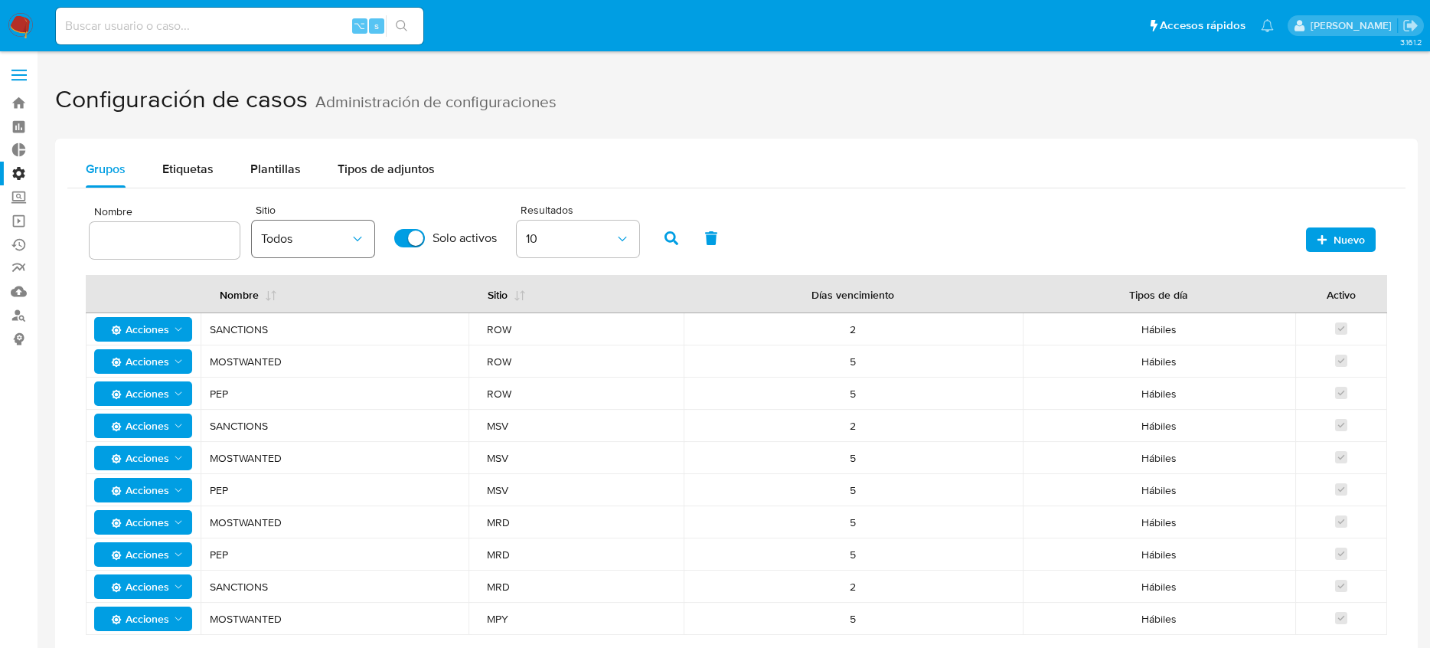
click at [312, 247] on button "Todos" at bounding box center [313, 238] width 122 height 37
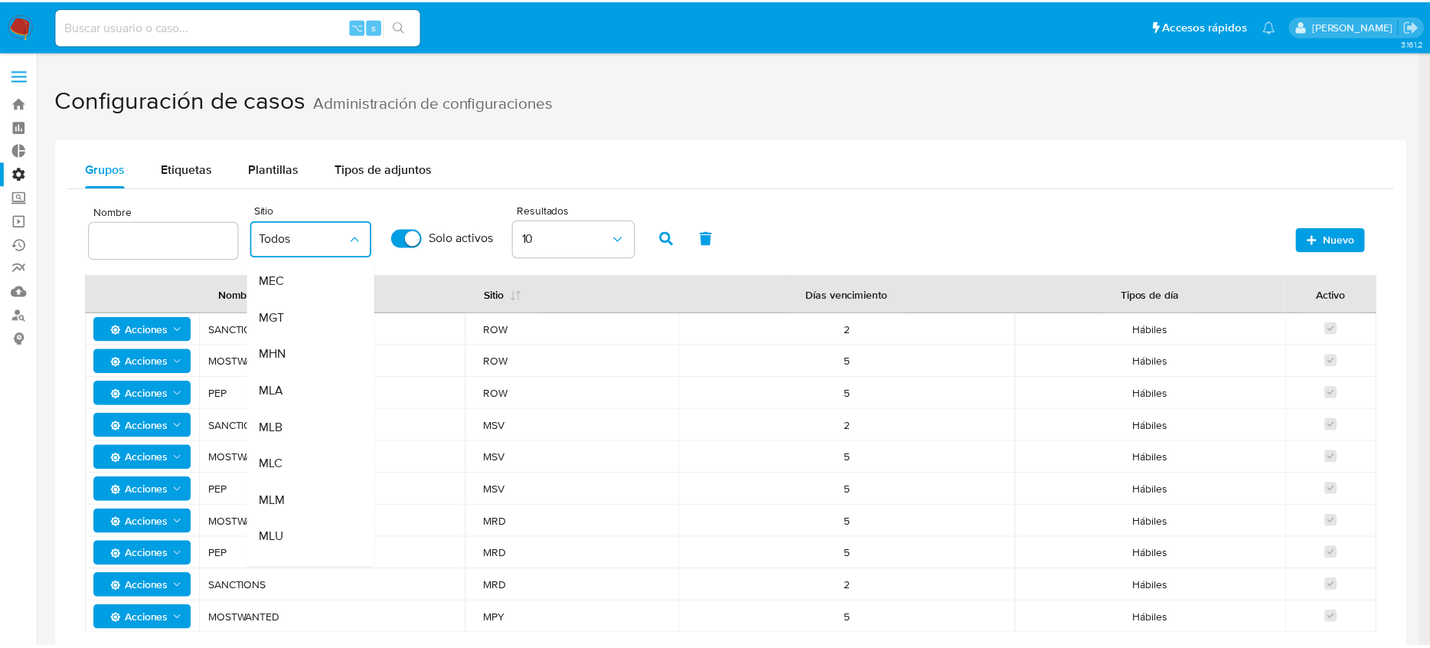
scroll to position [0, 0]
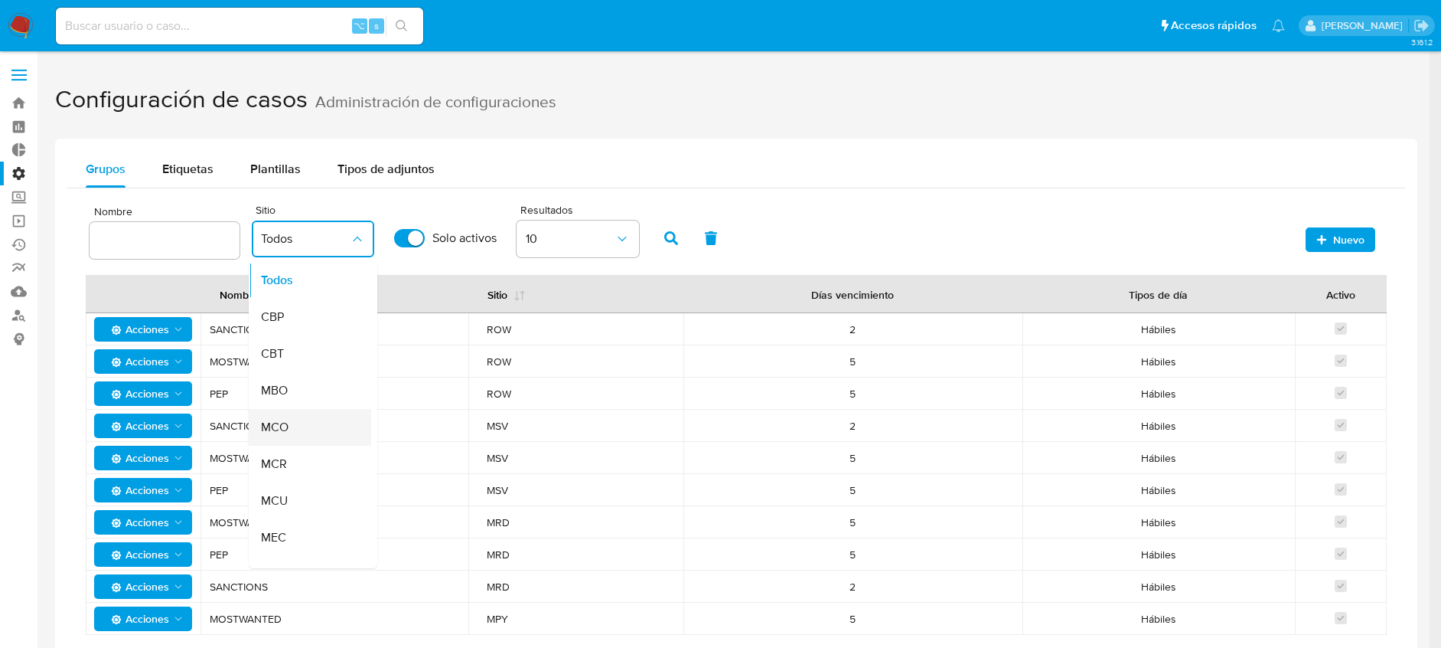
click at [288, 426] on div "MCO" at bounding box center [305, 427] width 89 height 37
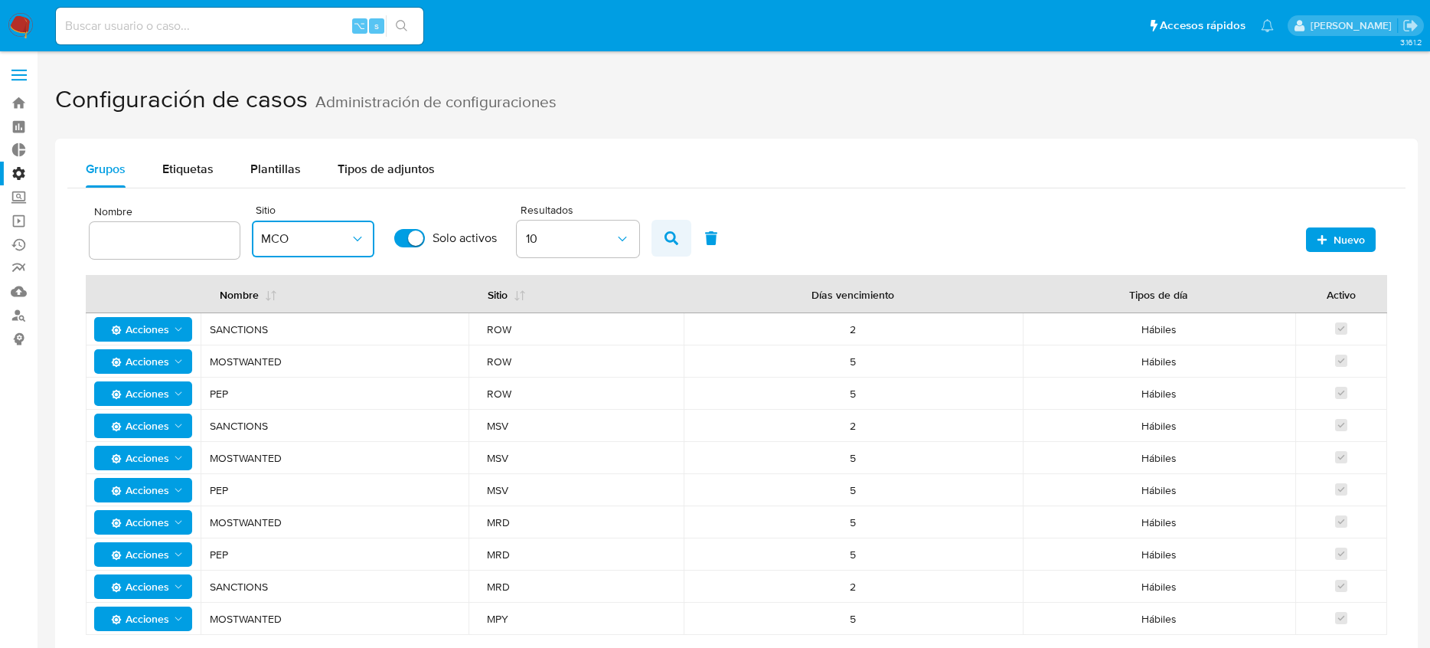
click at [664, 237] on icon "button" at bounding box center [671, 238] width 14 height 14
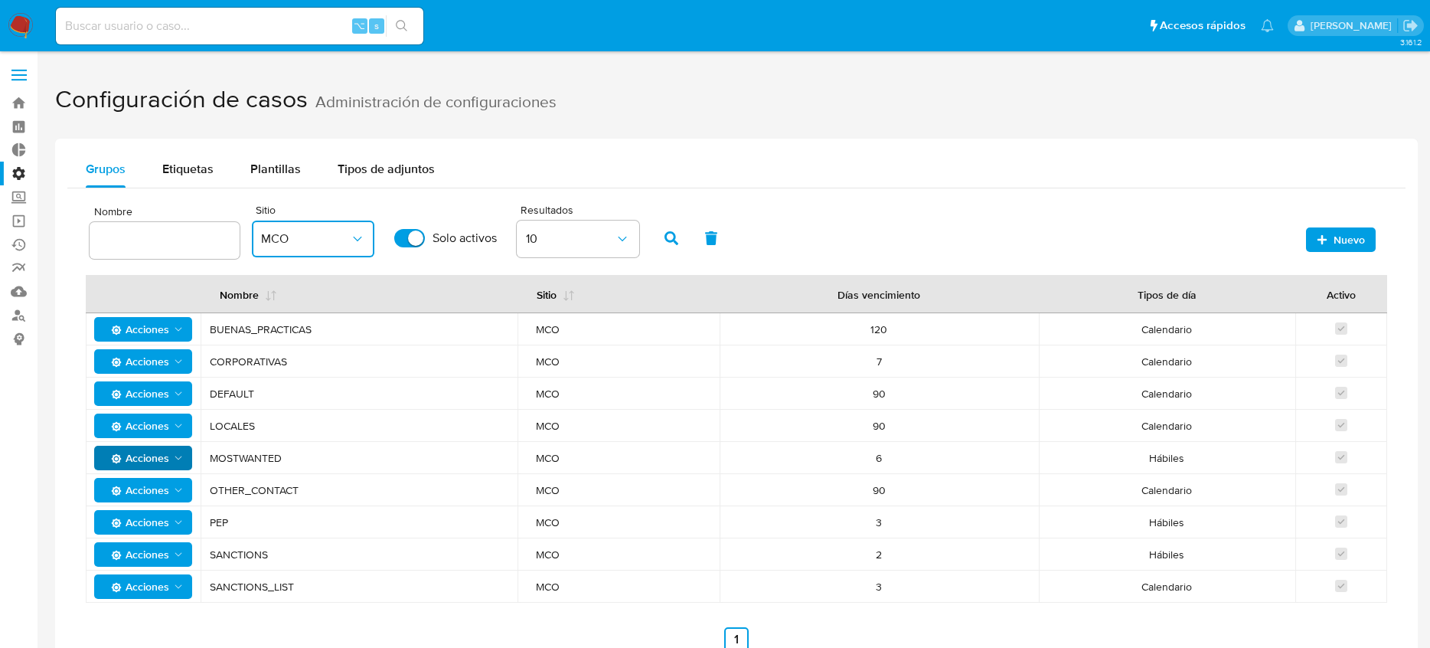
click at [175, 462] on icon "Acciones" at bounding box center [178, 458] width 12 height 12
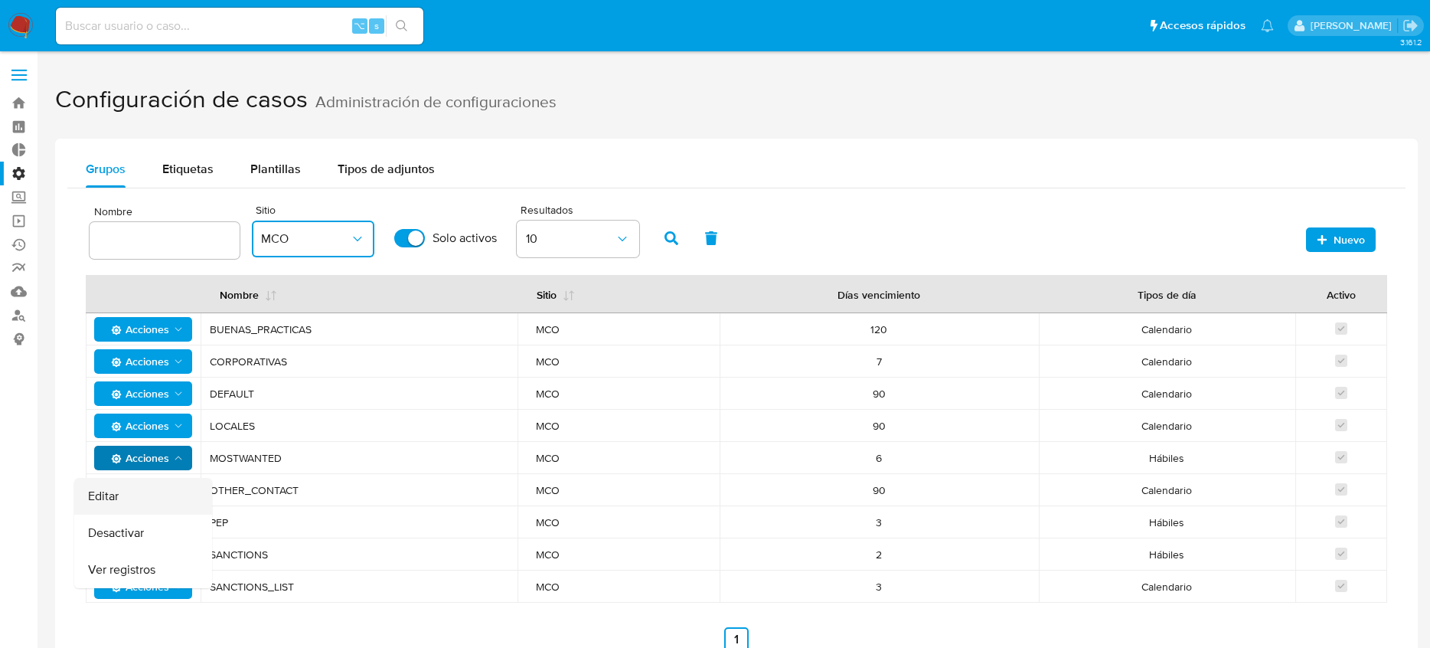
click at [111, 491] on button "Editar" at bounding box center [143, 496] width 138 height 37
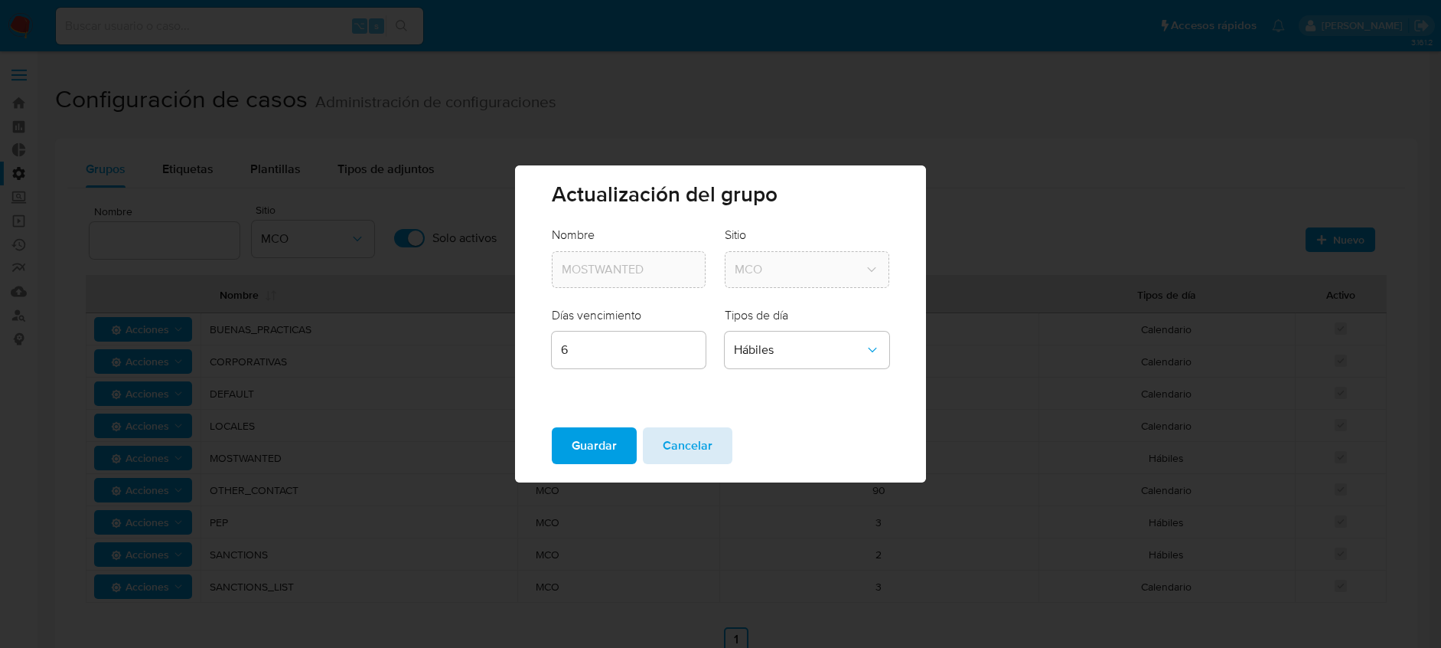
click at [676, 443] on span "Cancelar" at bounding box center [688, 446] width 50 height 34
